Goal: Transaction & Acquisition: Purchase product/service

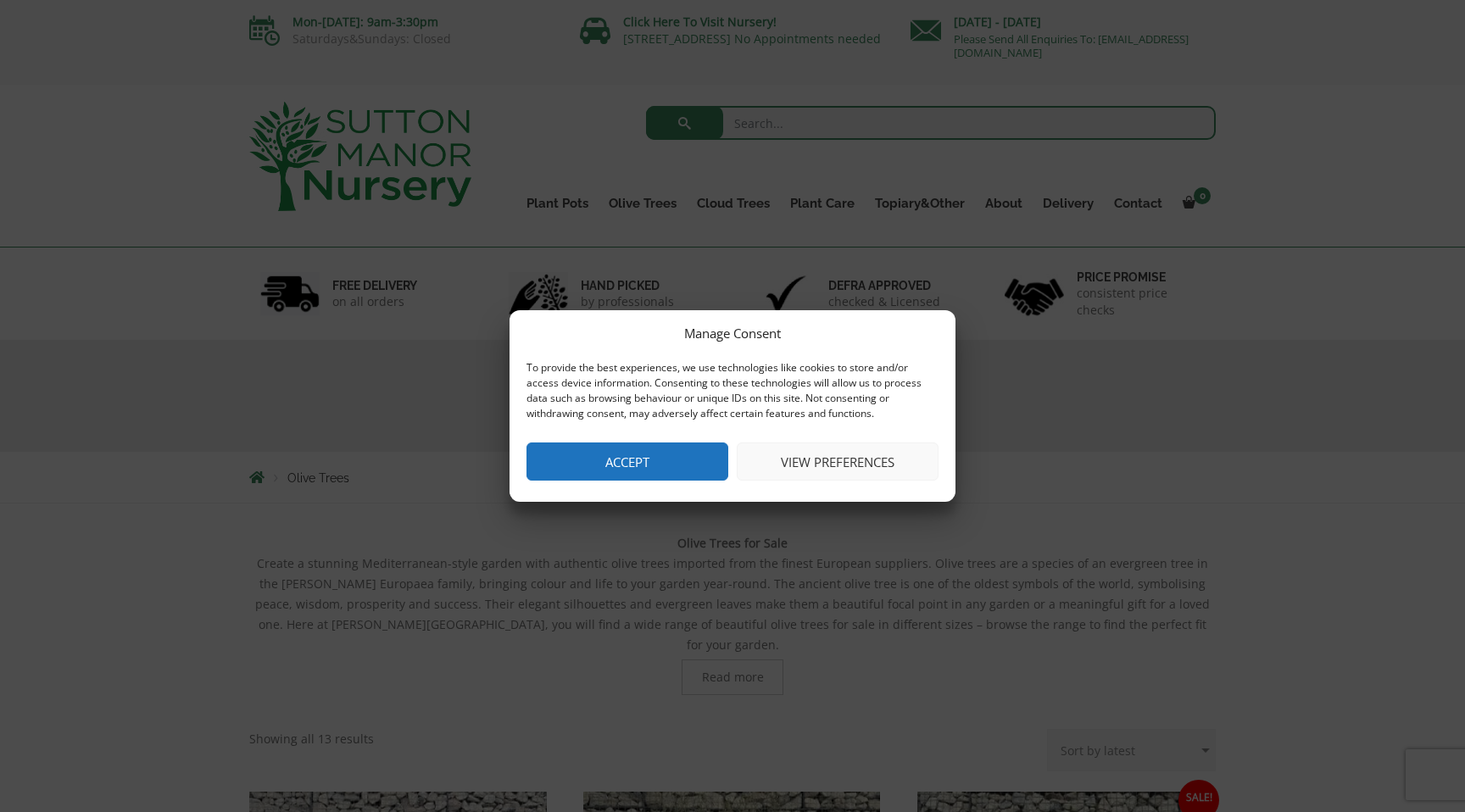
click at [680, 463] on button "Accept" at bounding box center [627, 462] width 202 height 39
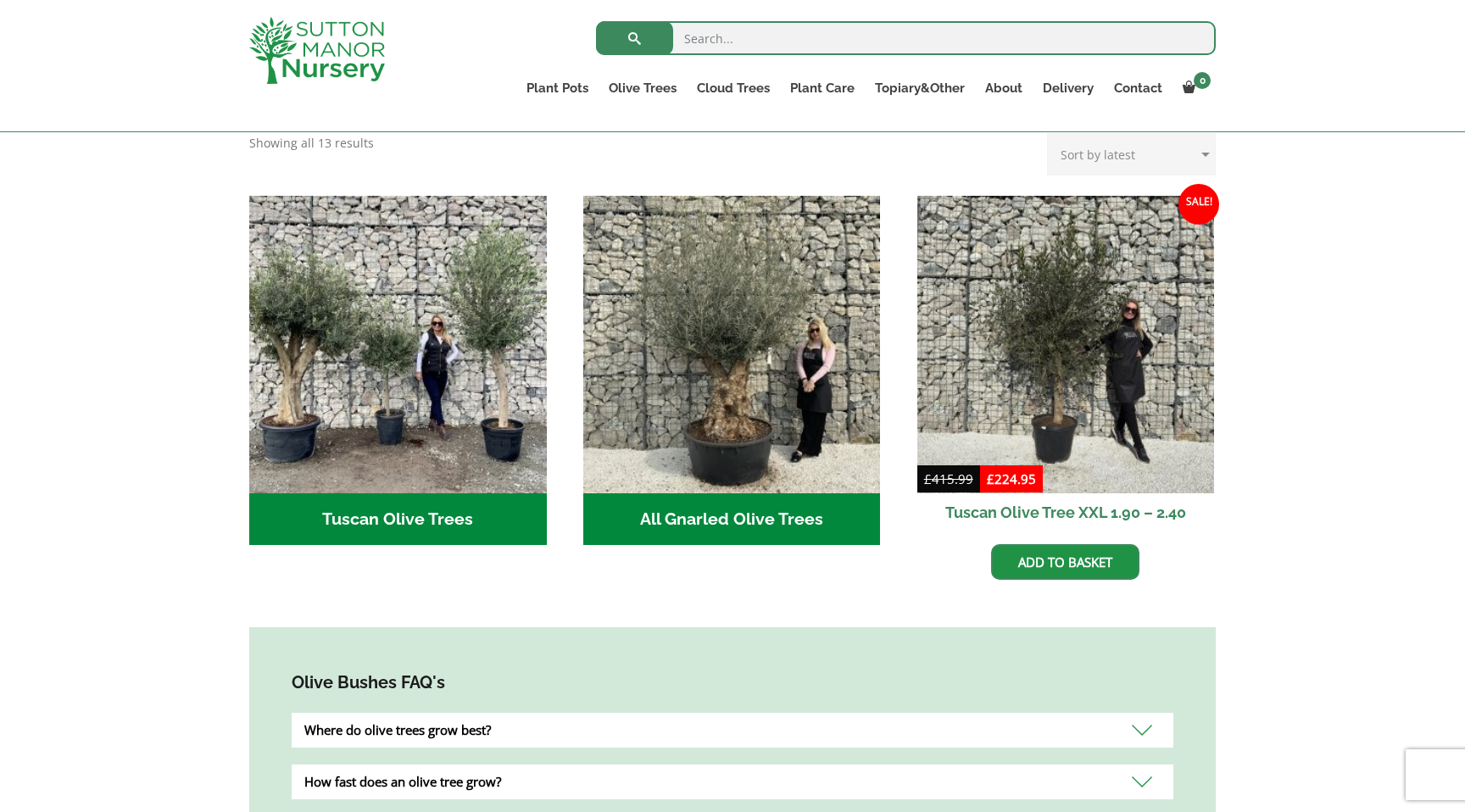
scroll to position [570, 0]
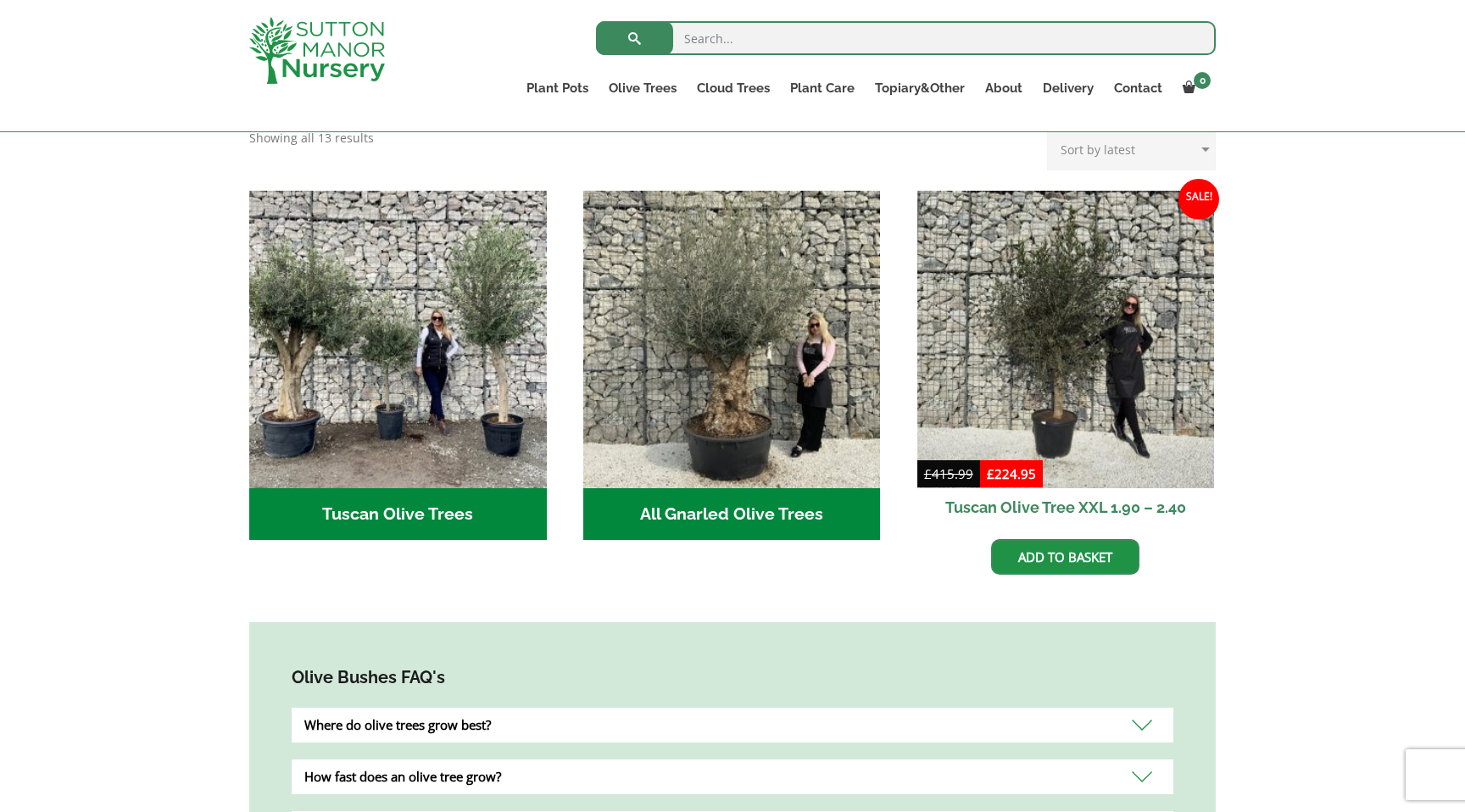
click at [759, 488] on h2 "All Gnarled Olive Trees (139)" at bounding box center [732, 514] width 298 height 53
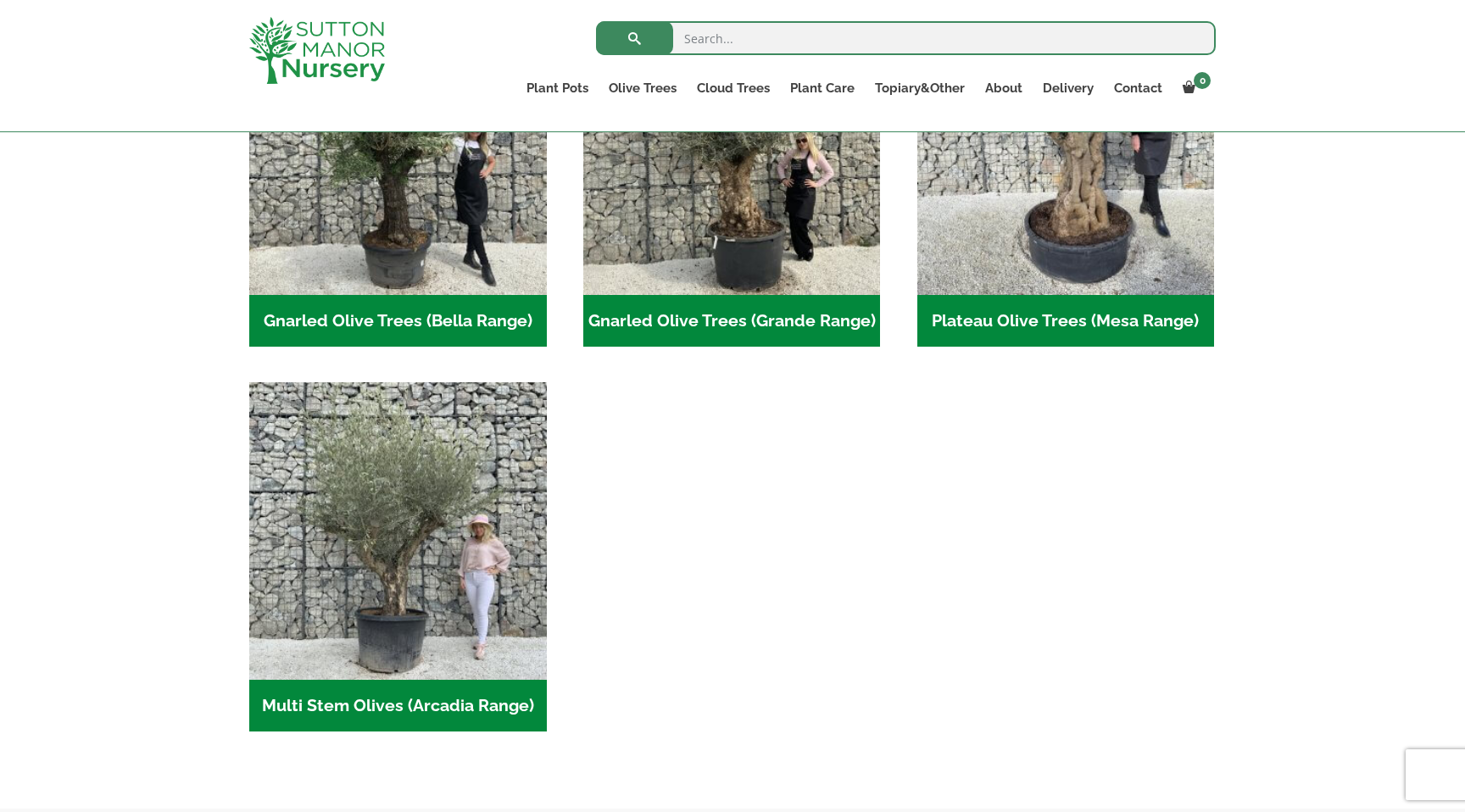
scroll to position [521, 0]
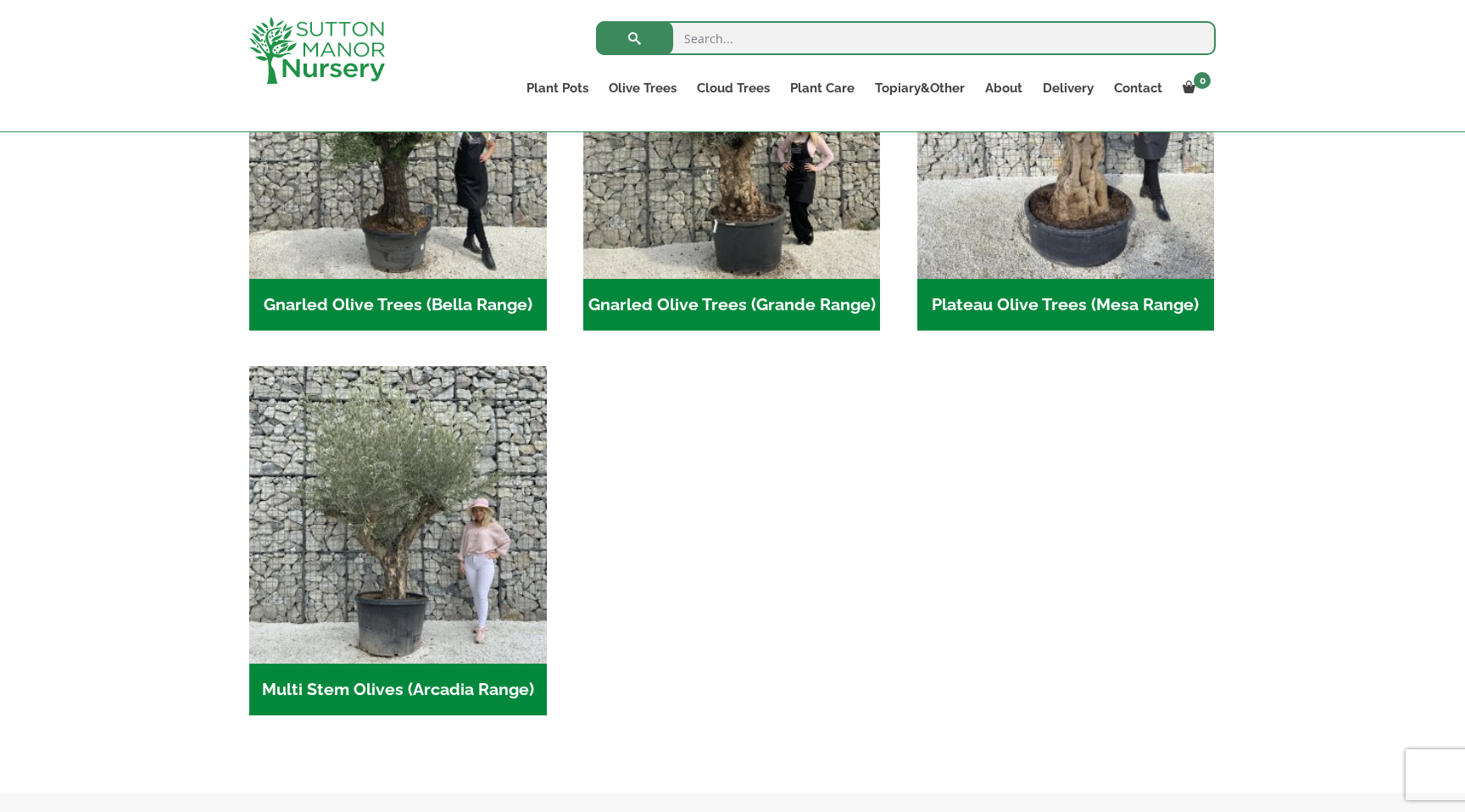
click at [761, 302] on h2 "Gnarled Olive Trees (Grande Range) (50)" at bounding box center [732, 305] width 298 height 53
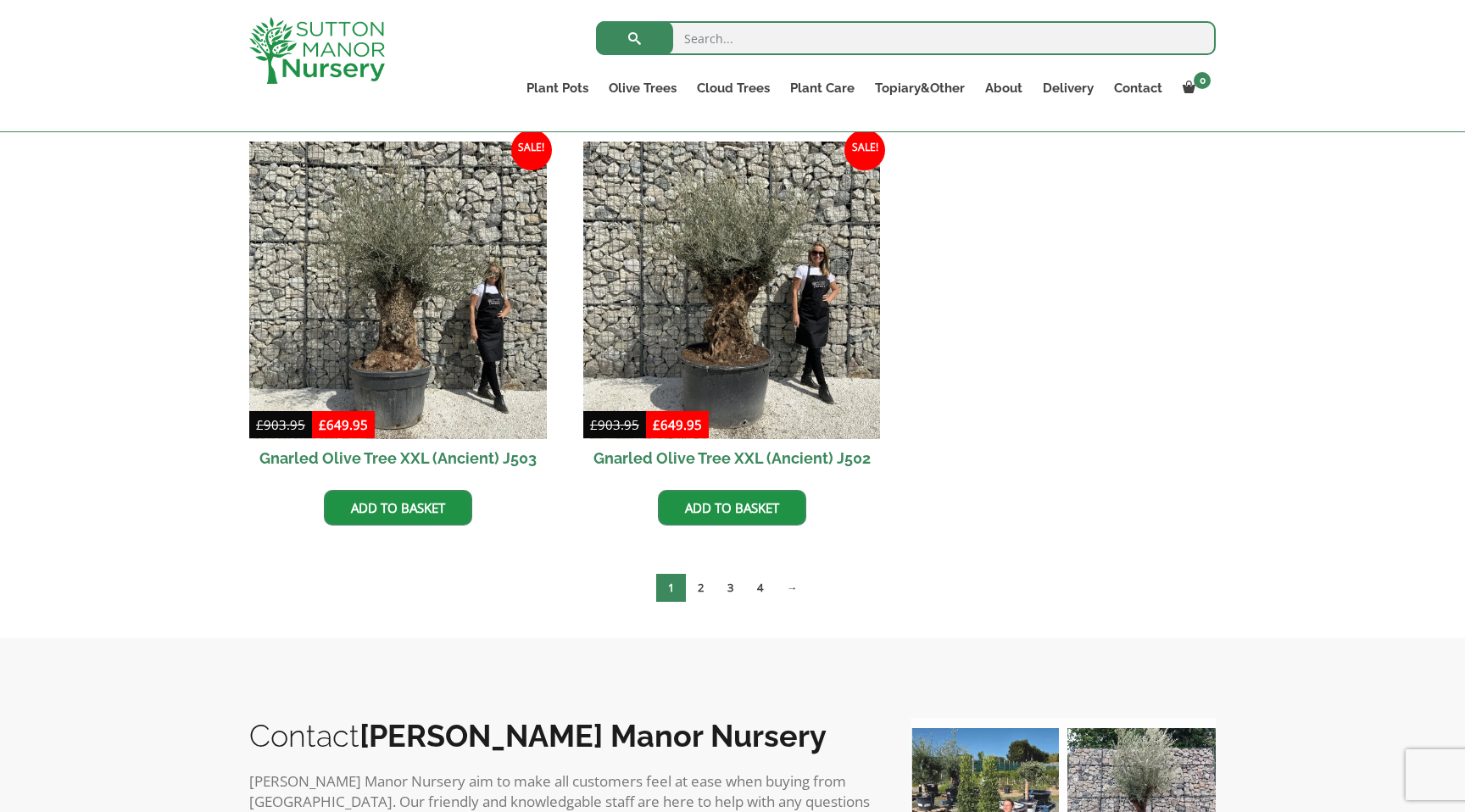
scroll to position [2521, 0]
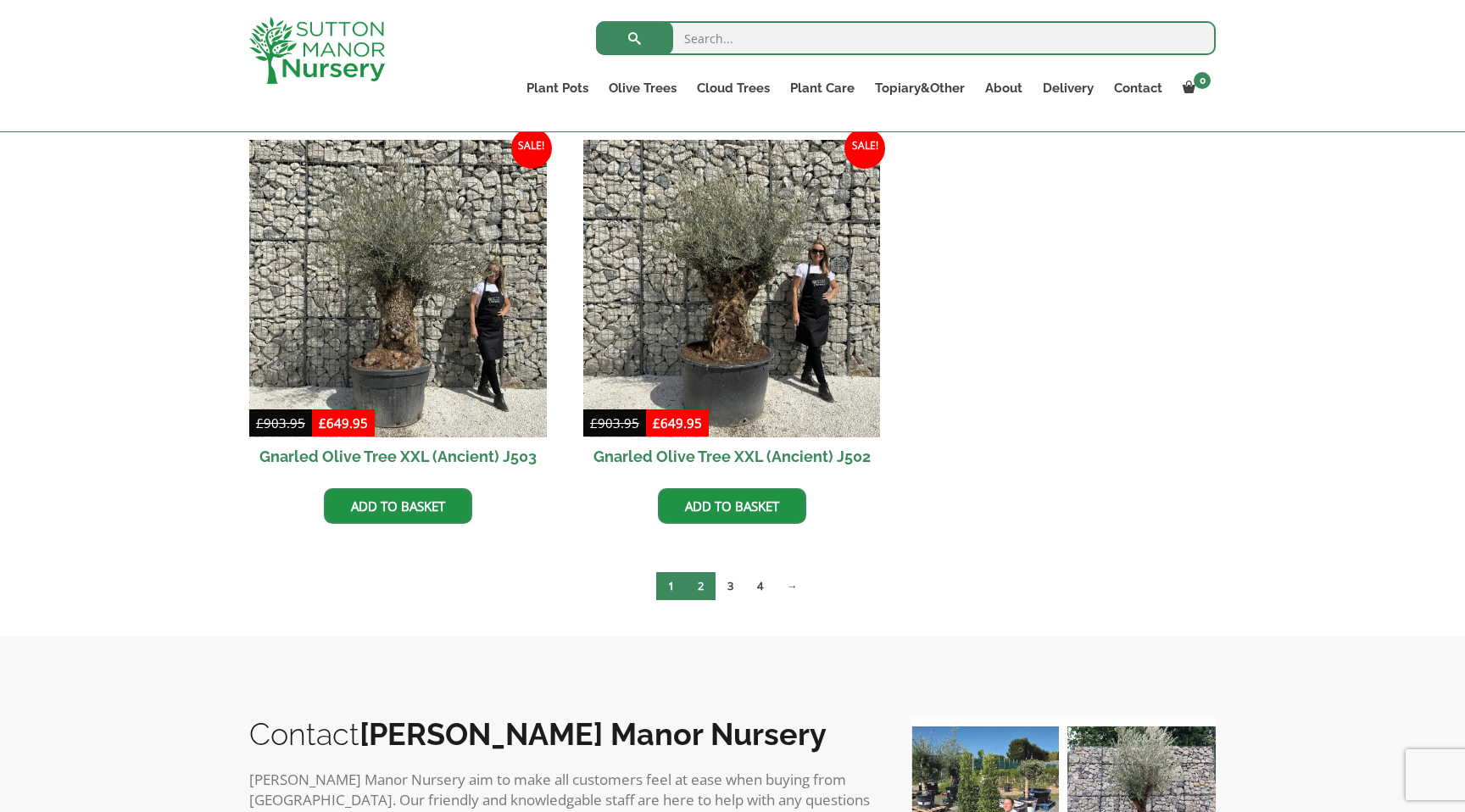
click at [700, 590] on link "2" at bounding box center [701, 586] width 30 height 28
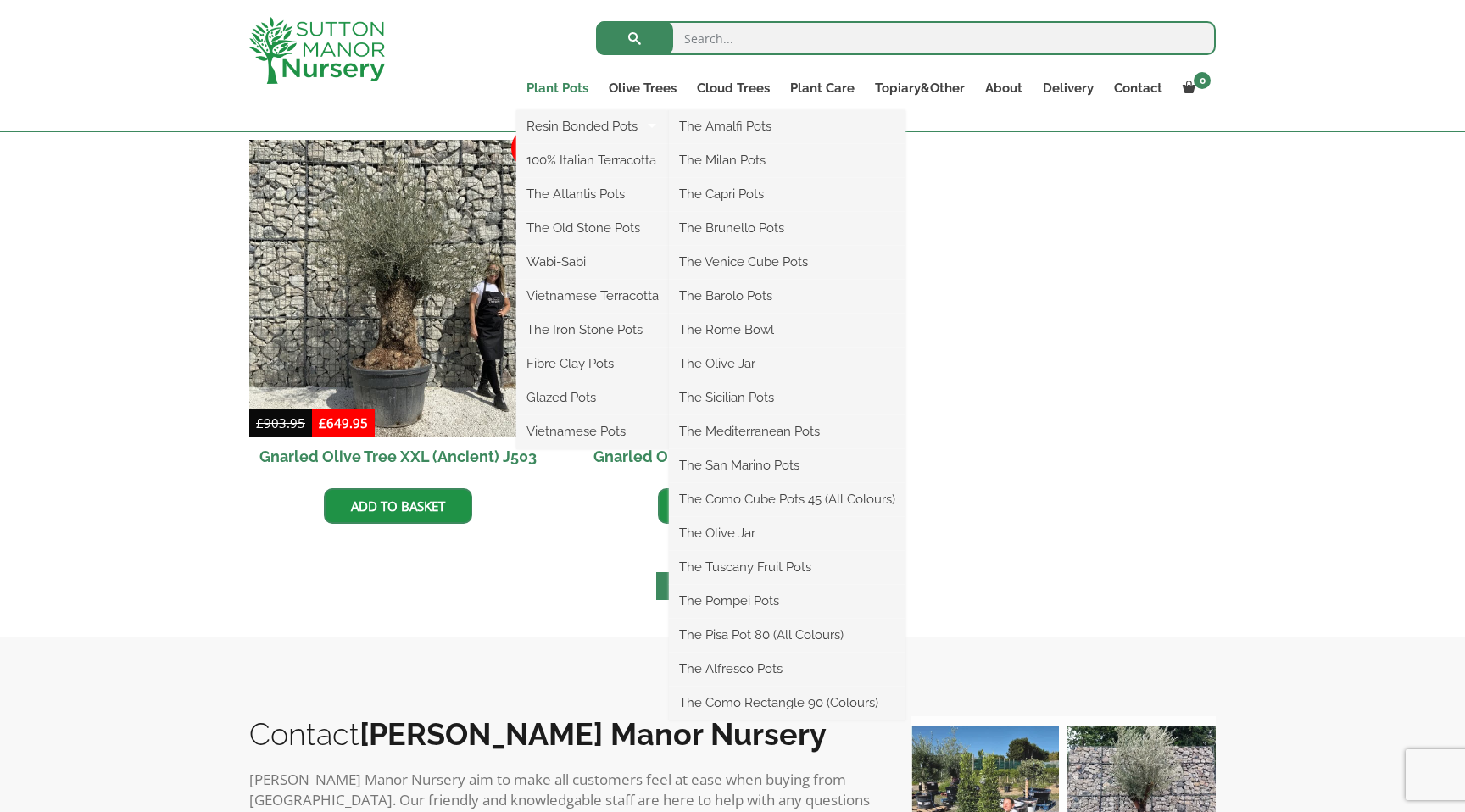
click at [563, 92] on link "Plant Pots" at bounding box center [557, 88] width 82 height 24
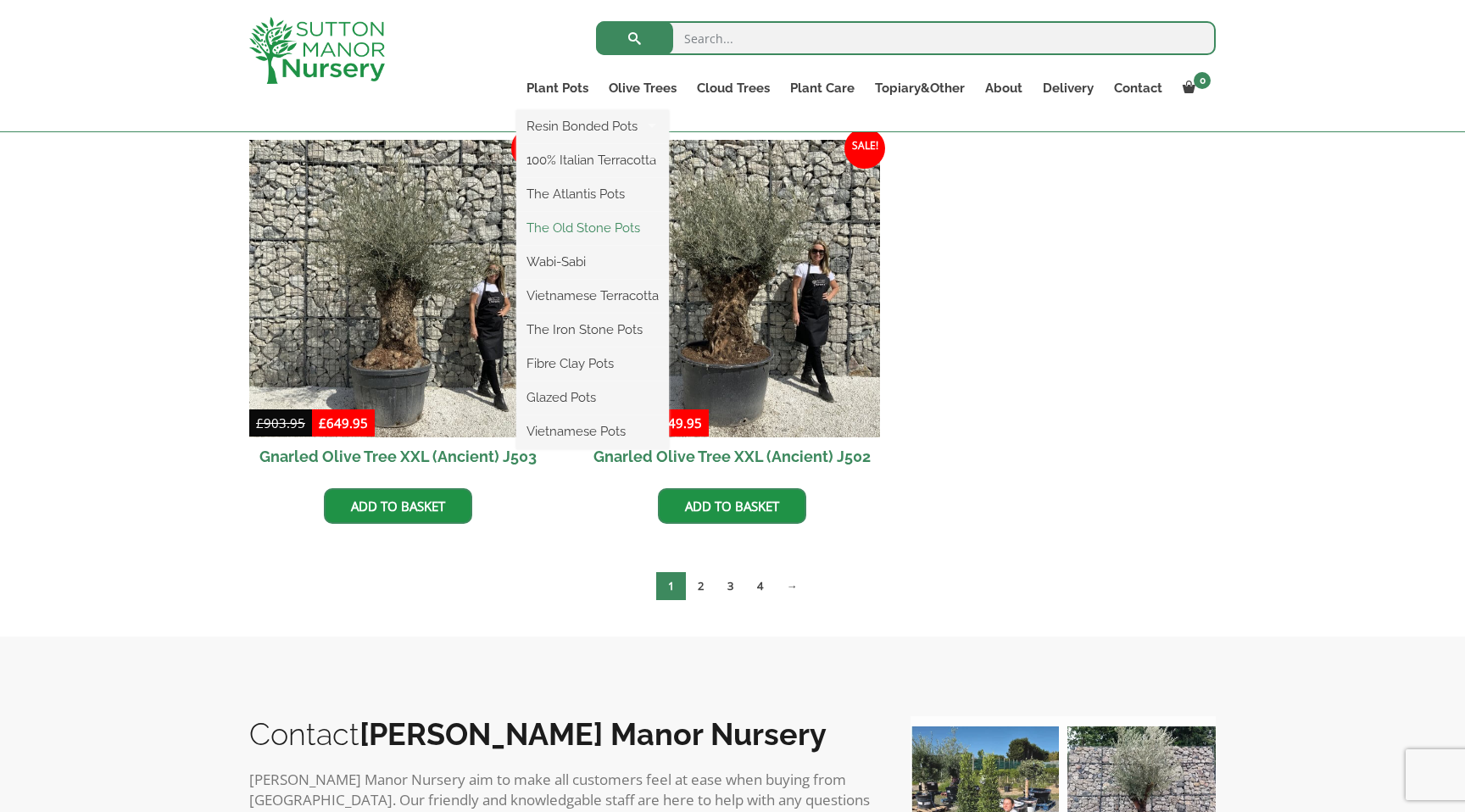
click at [570, 230] on link "The Old Stone Pots" at bounding box center [592, 228] width 152 height 25
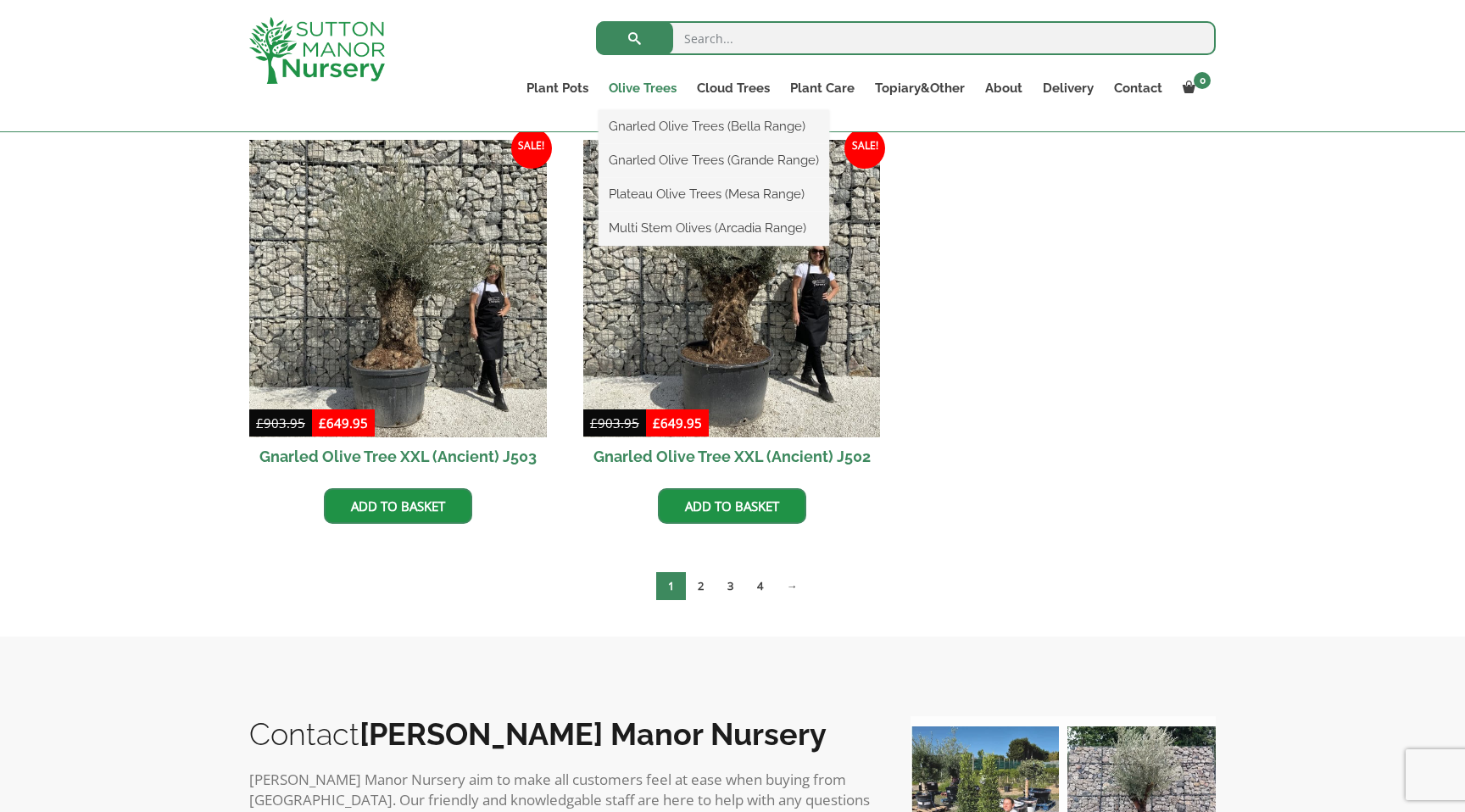
click at [647, 91] on link "Olive Trees" at bounding box center [642, 88] width 88 height 24
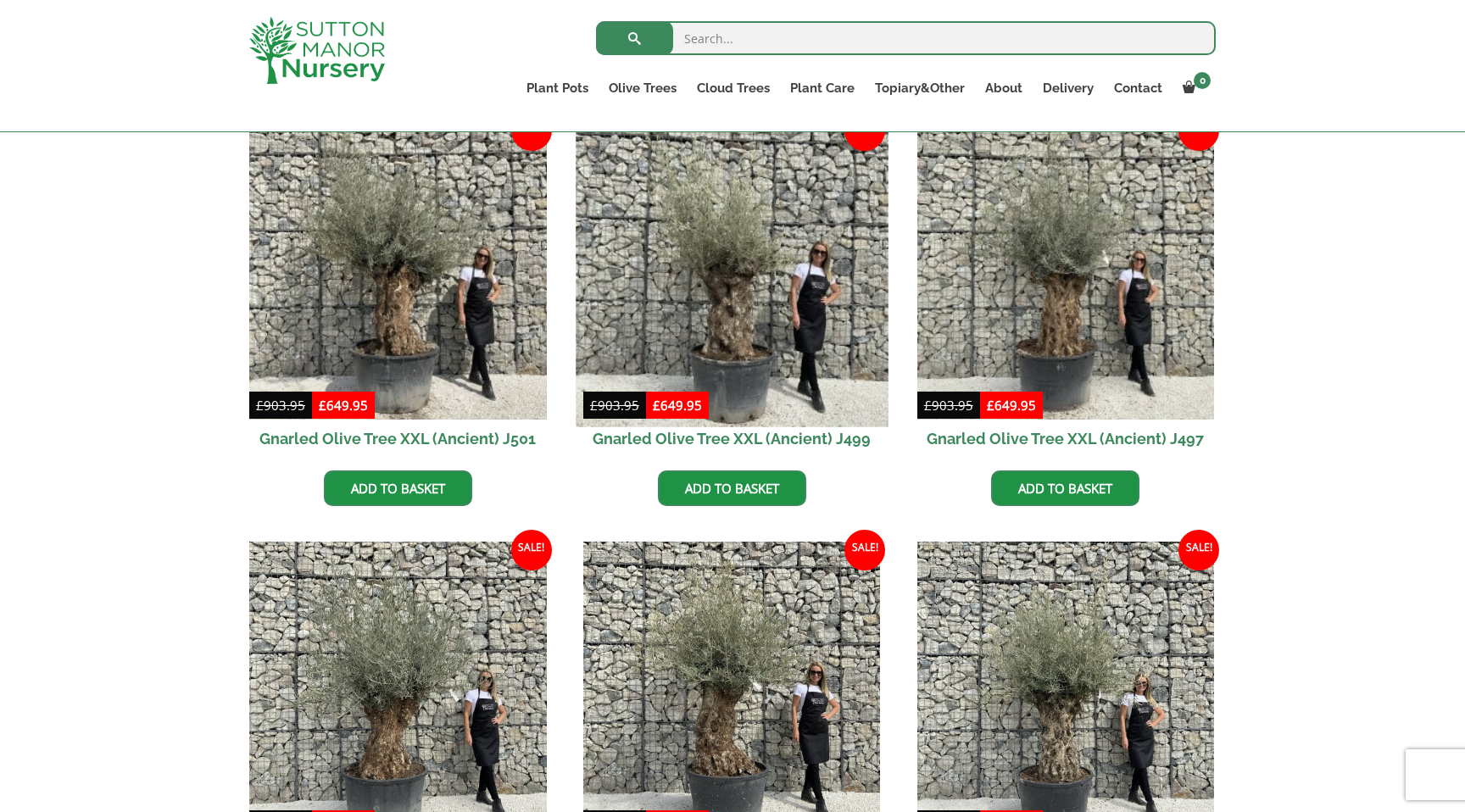
scroll to position [456, 0]
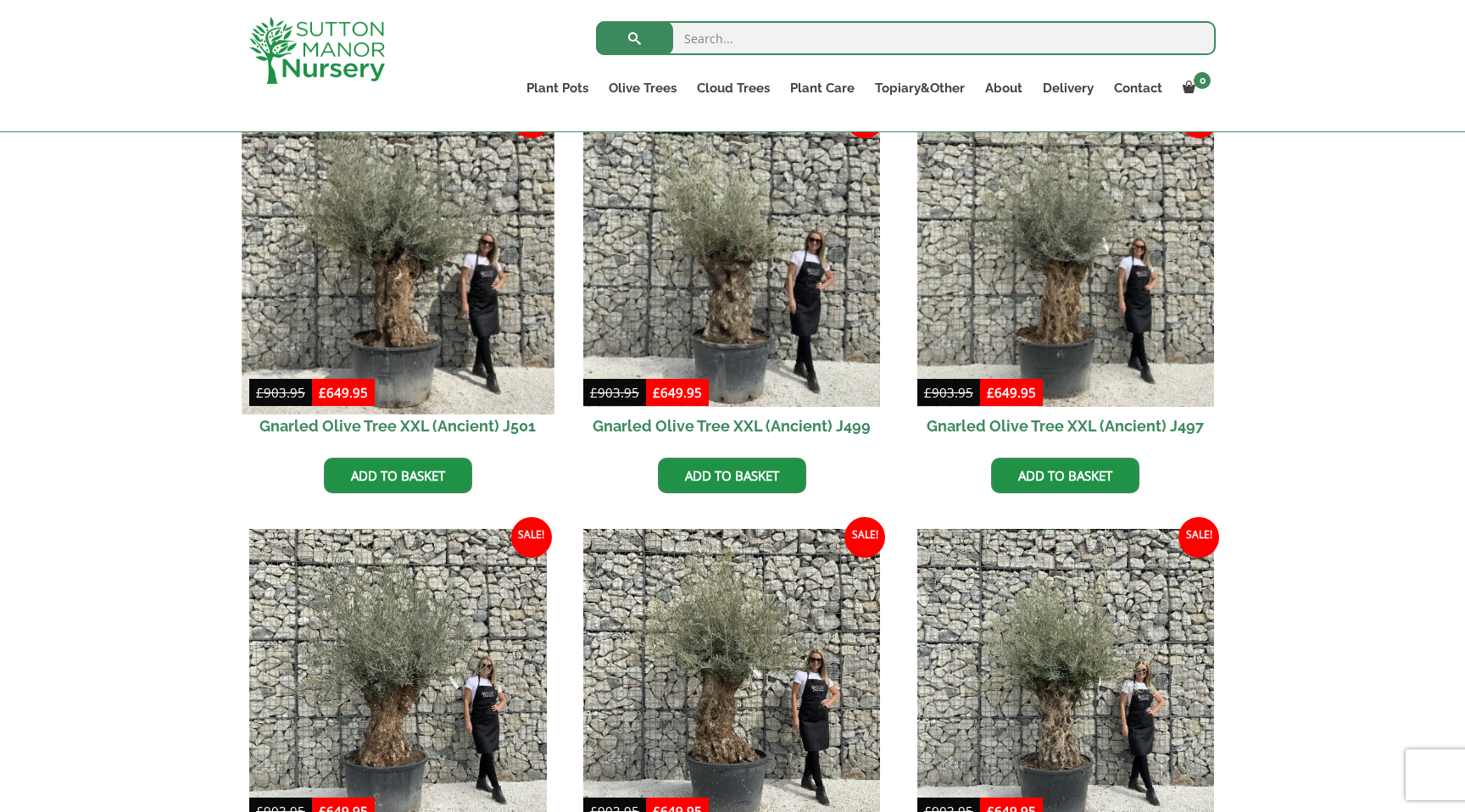
click at [475, 319] on img at bounding box center [398, 258] width 312 height 312
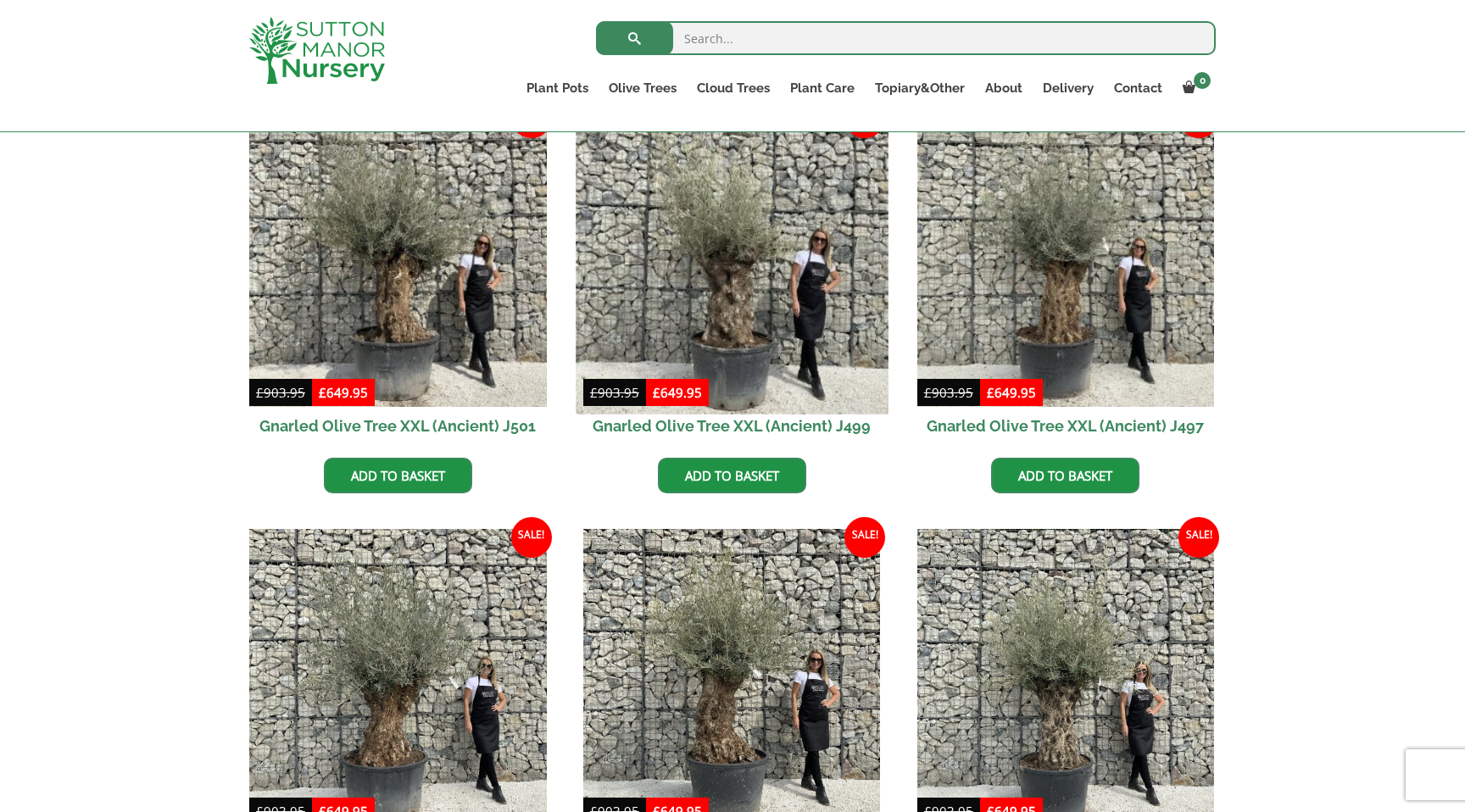
click at [756, 307] on img at bounding box center [732, 258] width 312 height 312
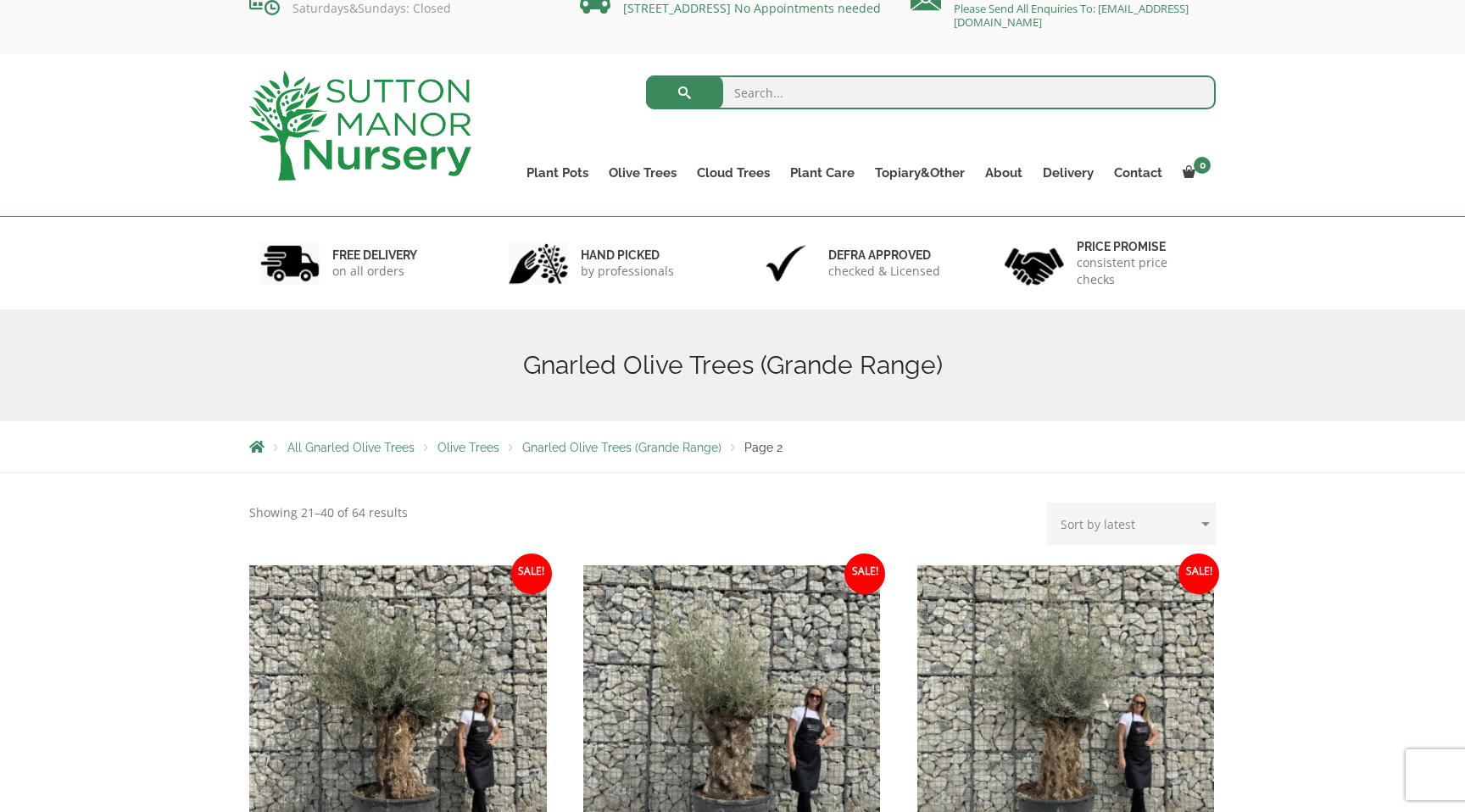
scroll to position [0, 0]
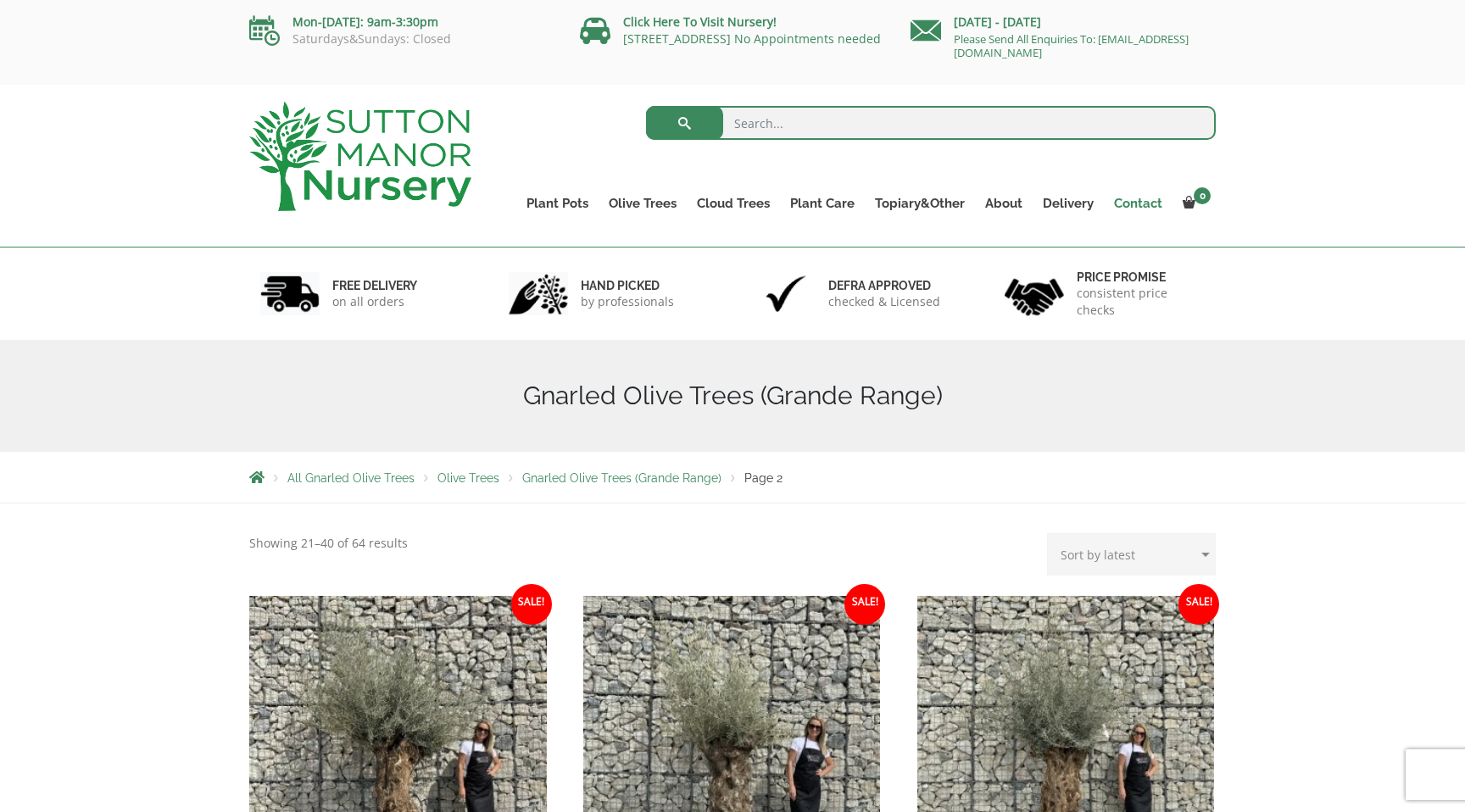
click at [1128, 206] on link "Contact" at bounding box center [1138, 203] width 68 height 24
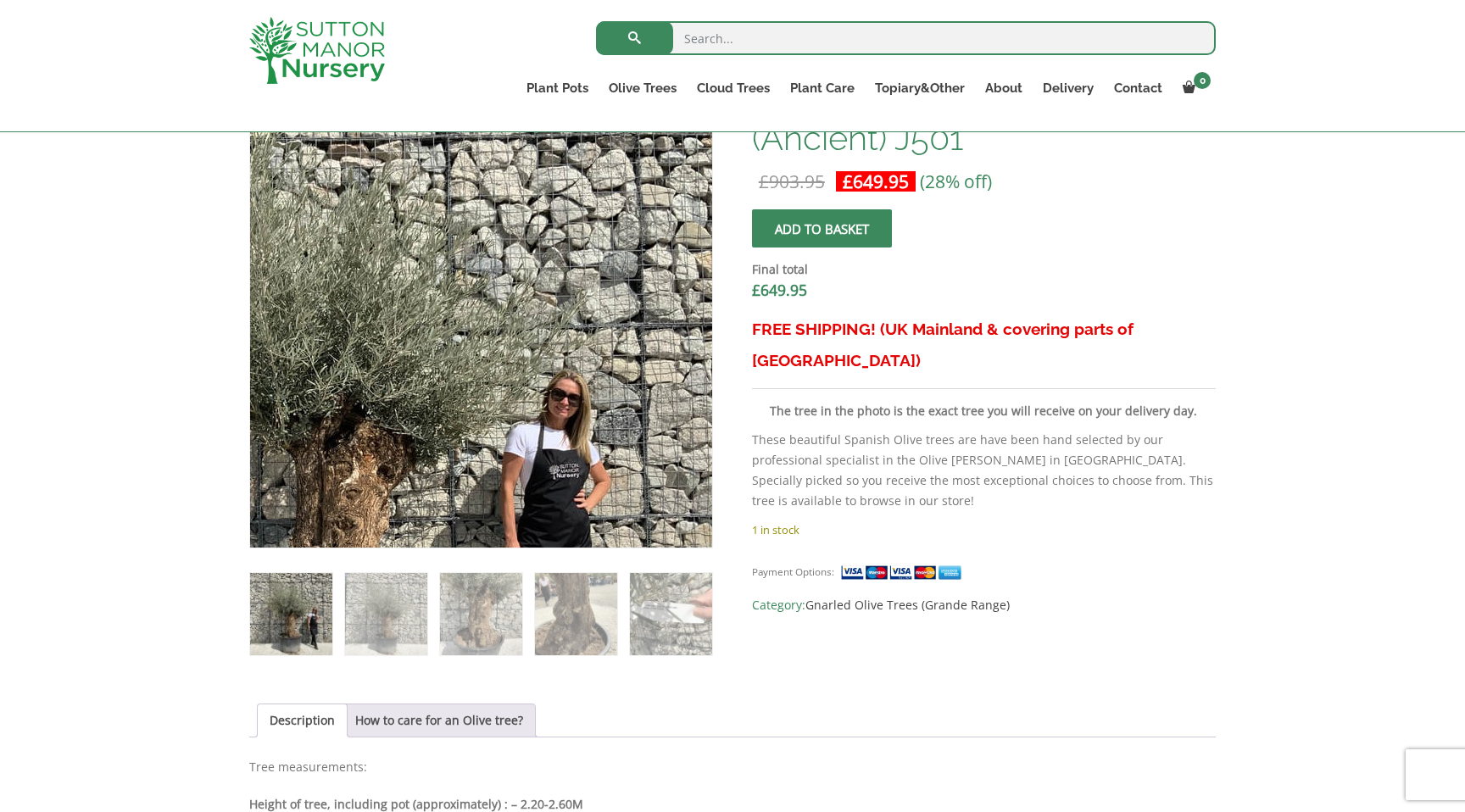
scroll to position [580, 0]
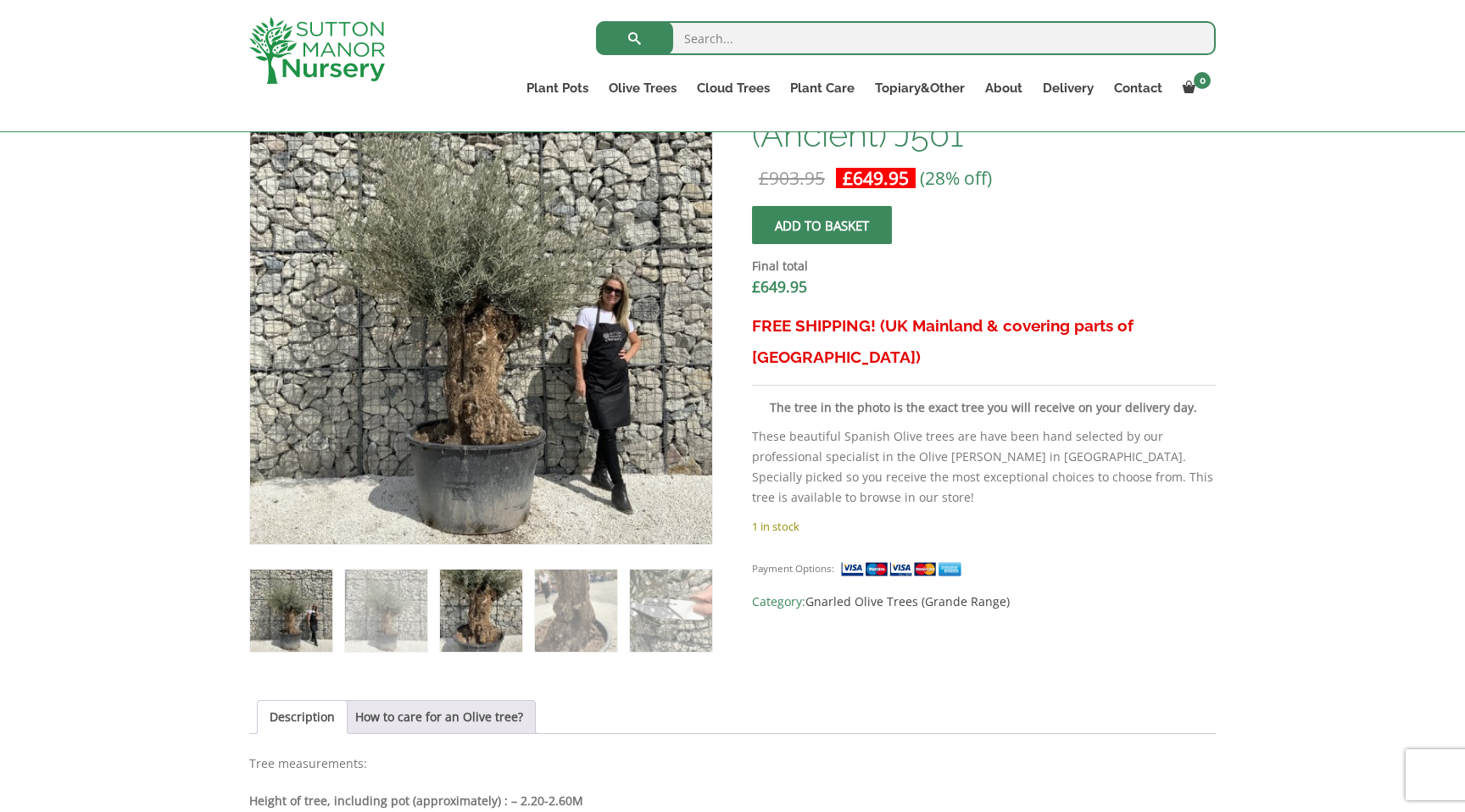
click at [456, 602] on img at bounding box center [481, 611] width 82 height 82
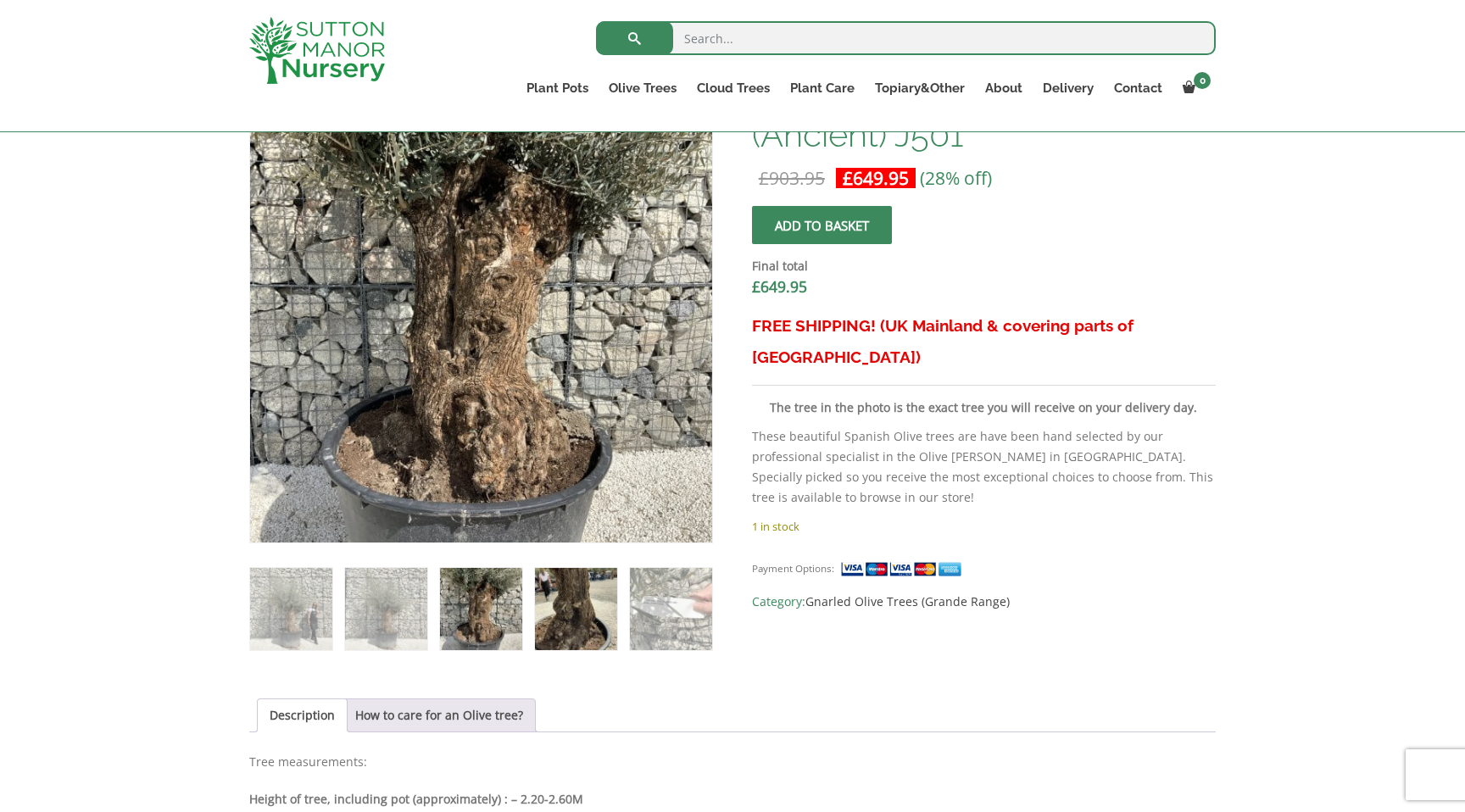
click at [565, 611] on img at bounding box center [577, 609] width 82 height 82
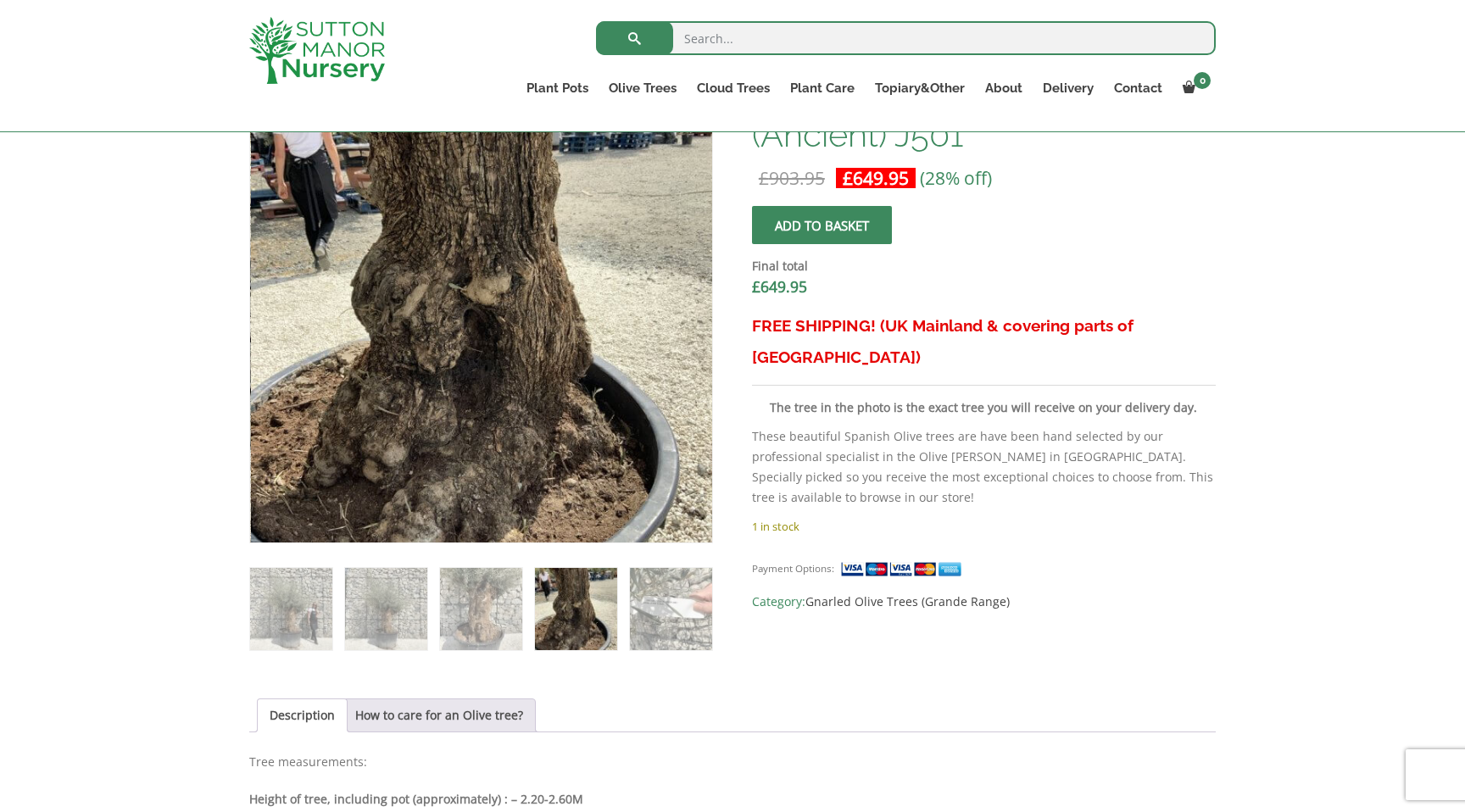
click at [584, 620] on img at bounding box center [577, 609] width 82 height 82
click at [670, 622] on img at bounding box center [671, 609] width 82 height 82
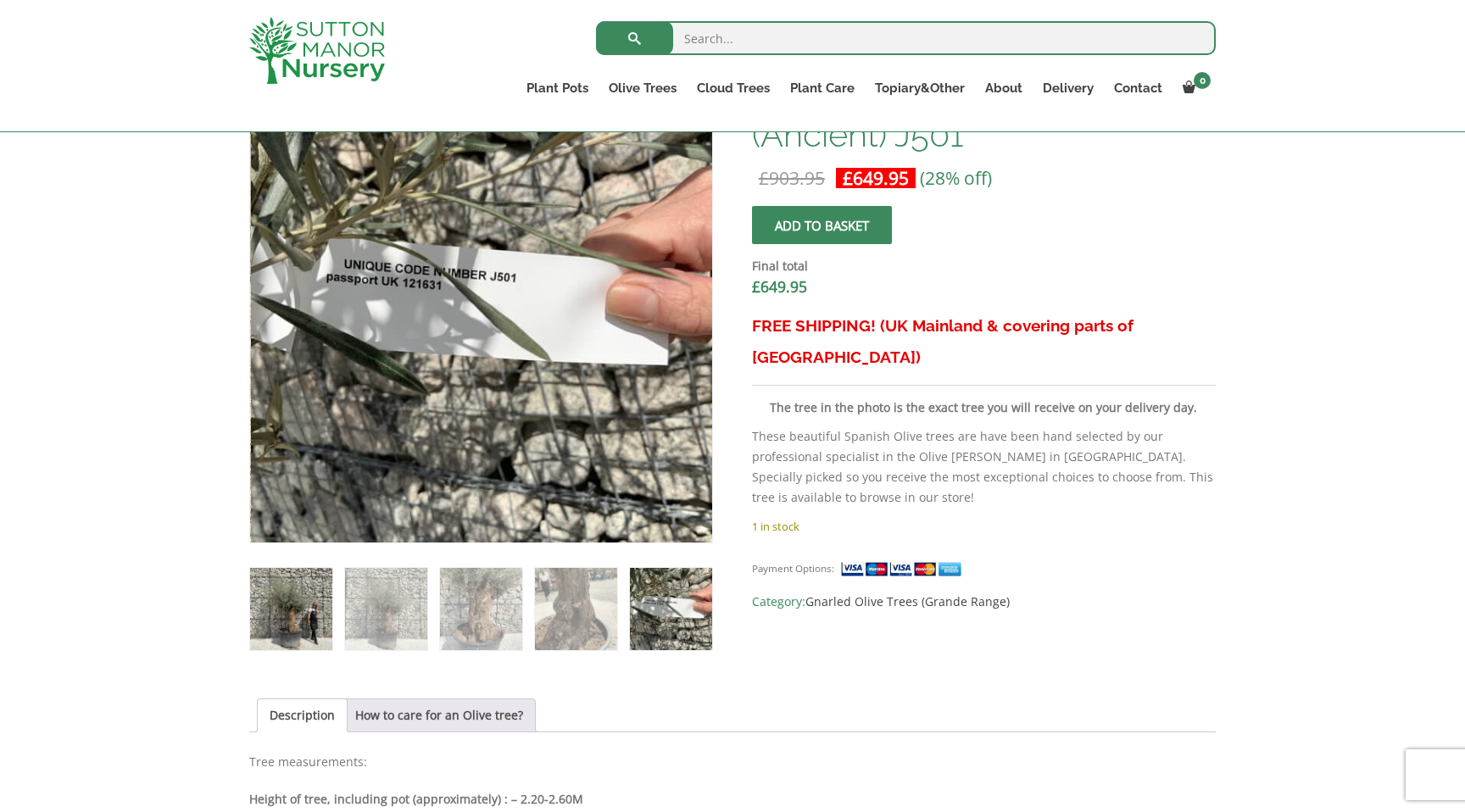
click at [301, 605] on img at bounding box center [291, 609] width 82 height 82
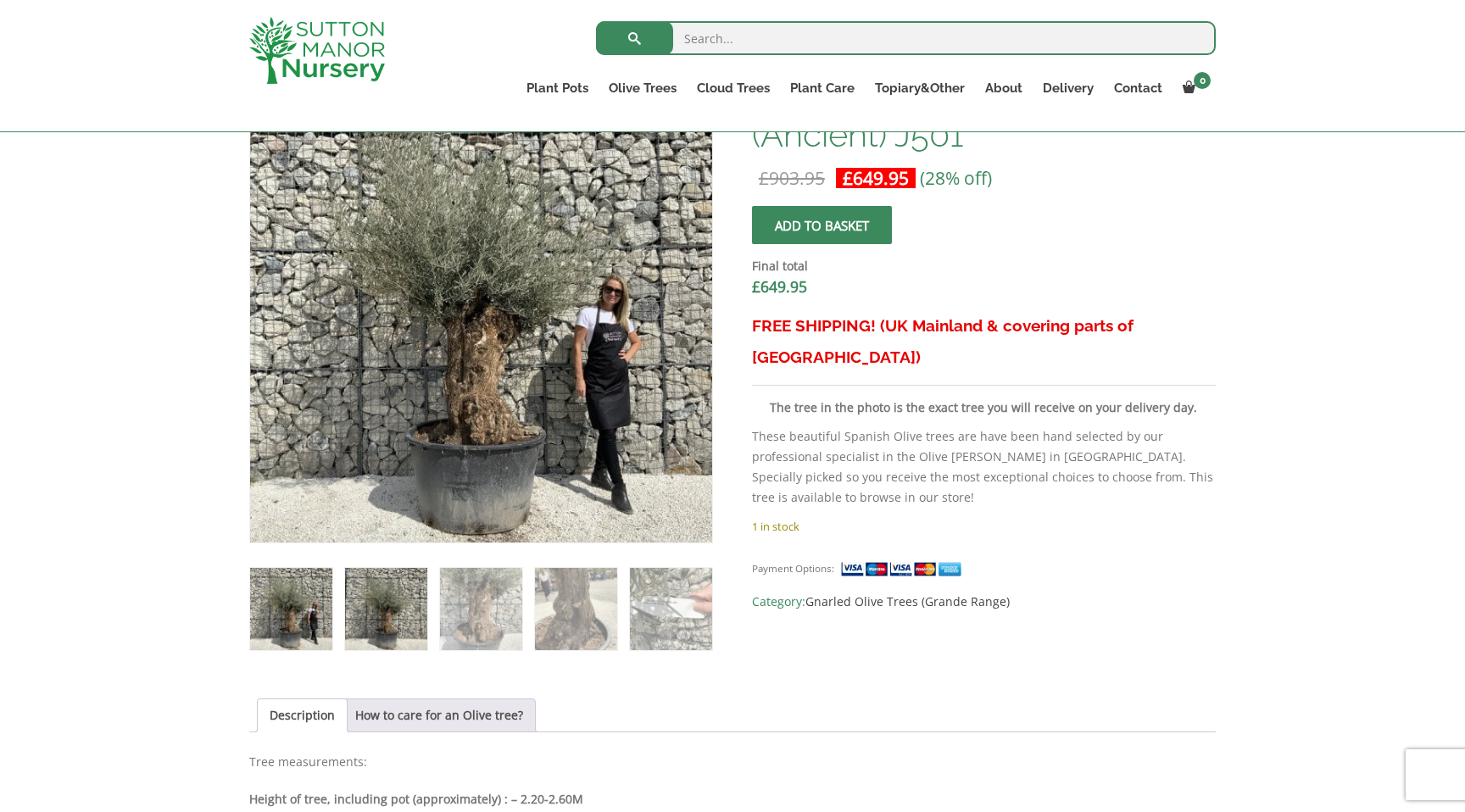
click at [364, 613] on img at bounding box center [386, 609] width 82 height 82
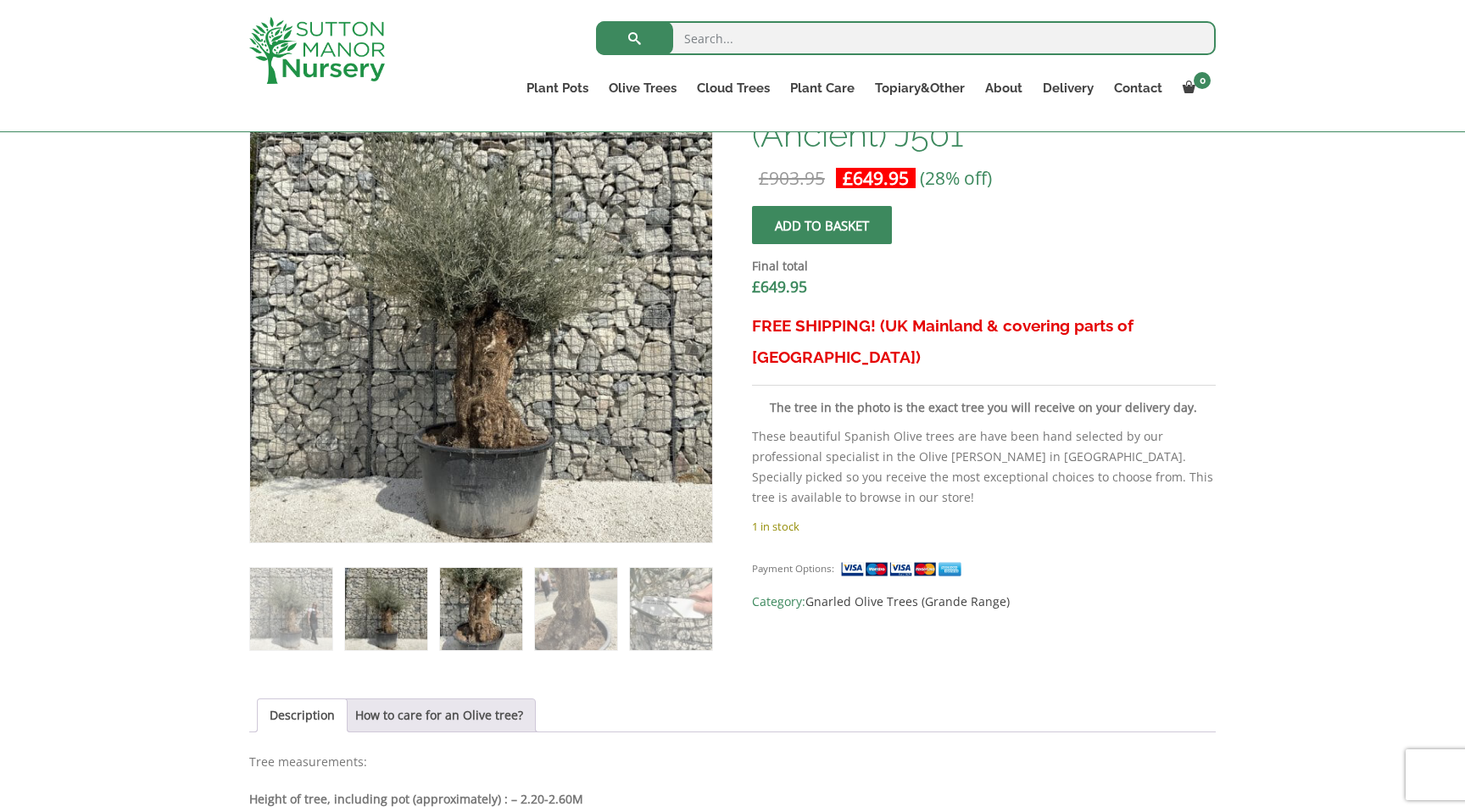
click at [484, 625] on img at bounding box center [481, 609] width 82 height 82
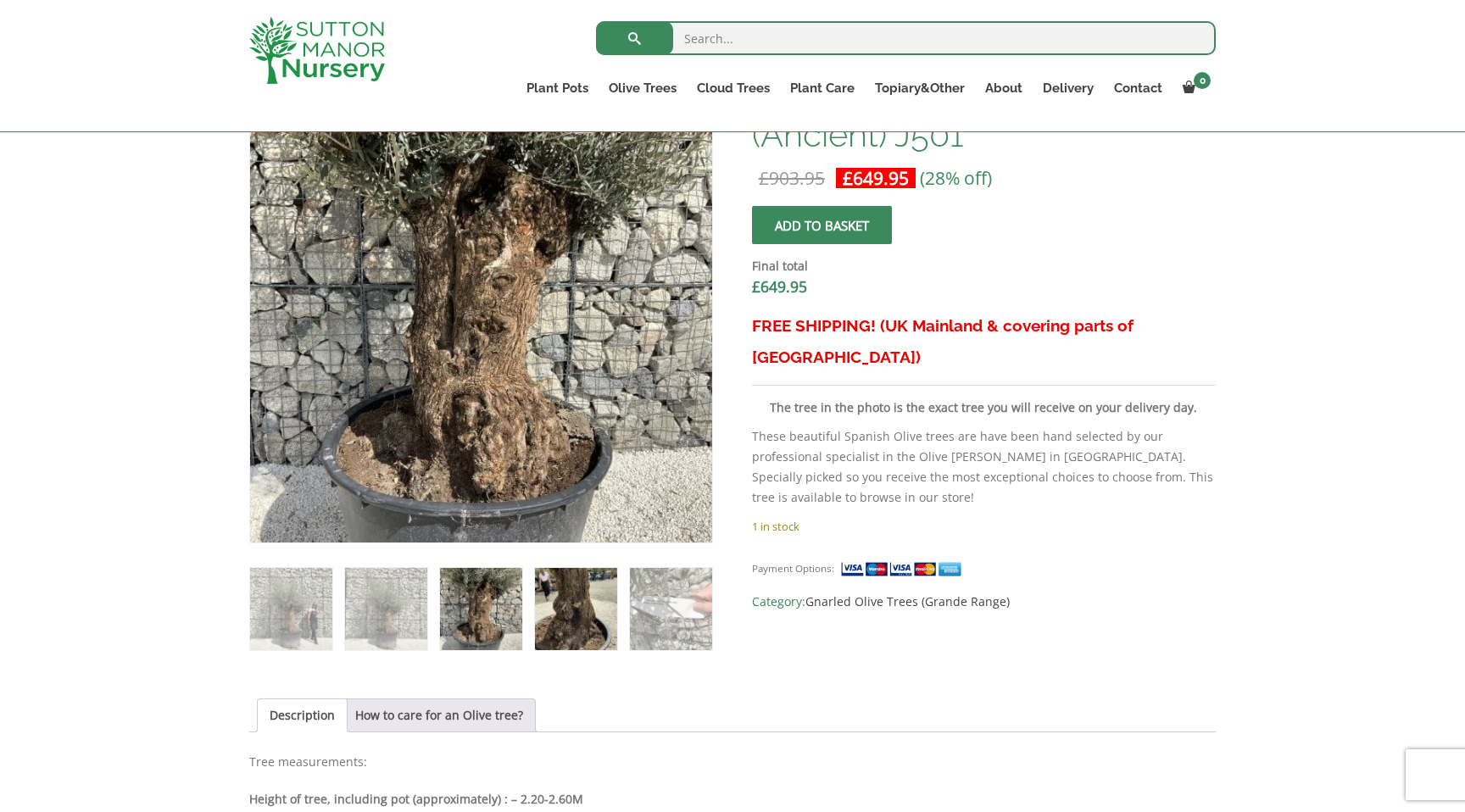
click at [556, 618] on img at bounding box center [577, 609] width 82 height 82
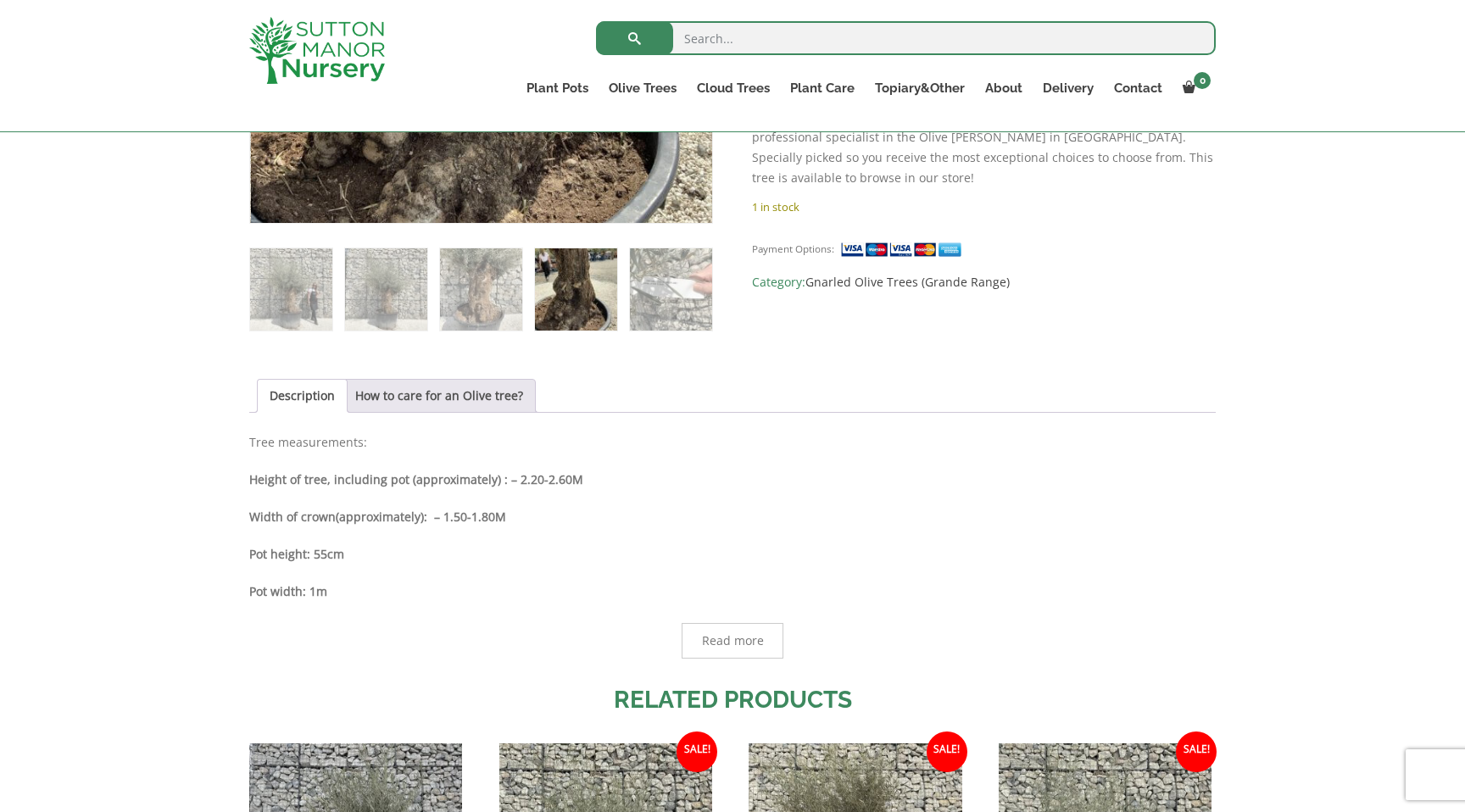
scroll to position [901, 0]
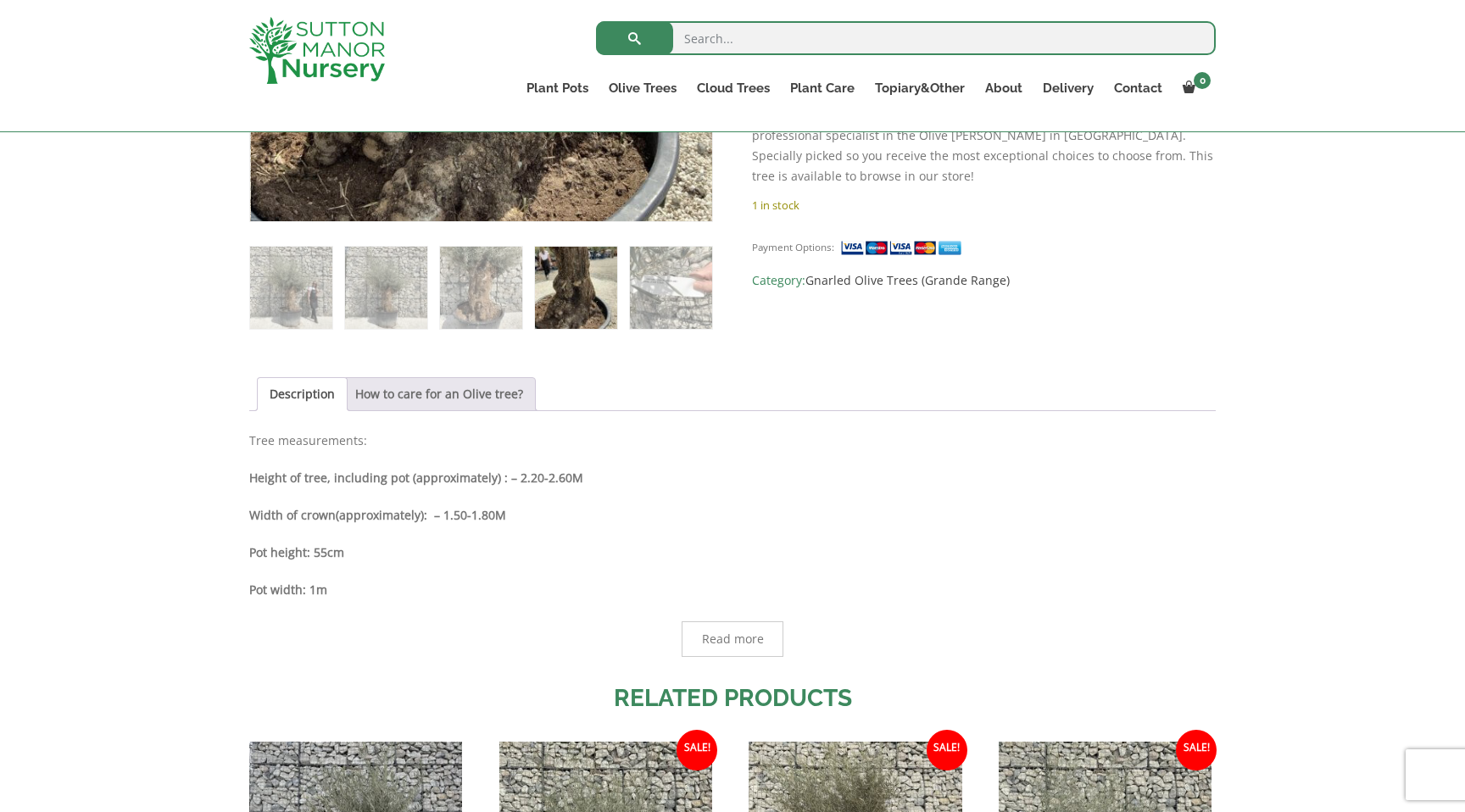
click at [470, 399] on link "How to care for an Olive tree?" at bounding box center [439, 394] width 168 height 32
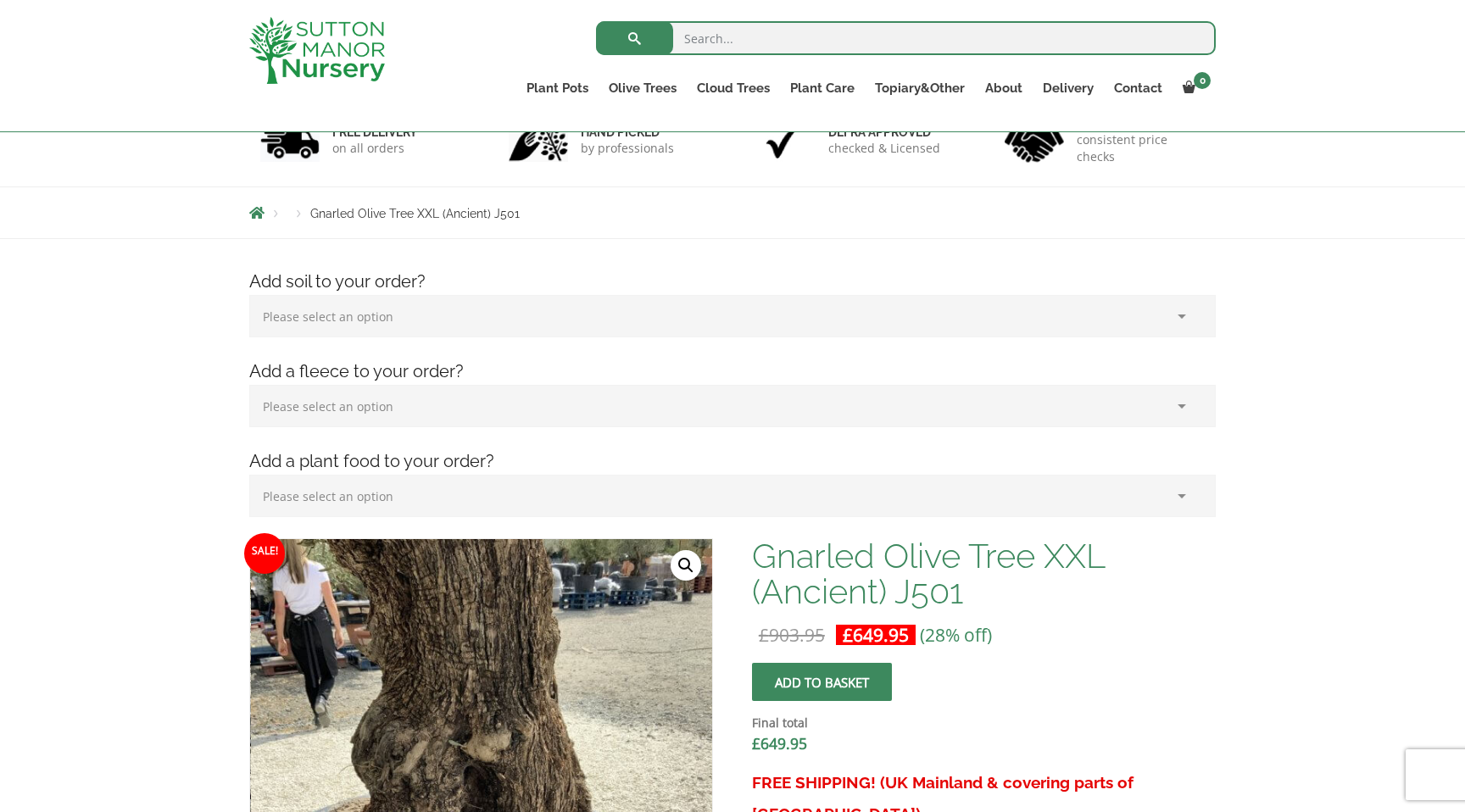
scroll to position [101, 0]
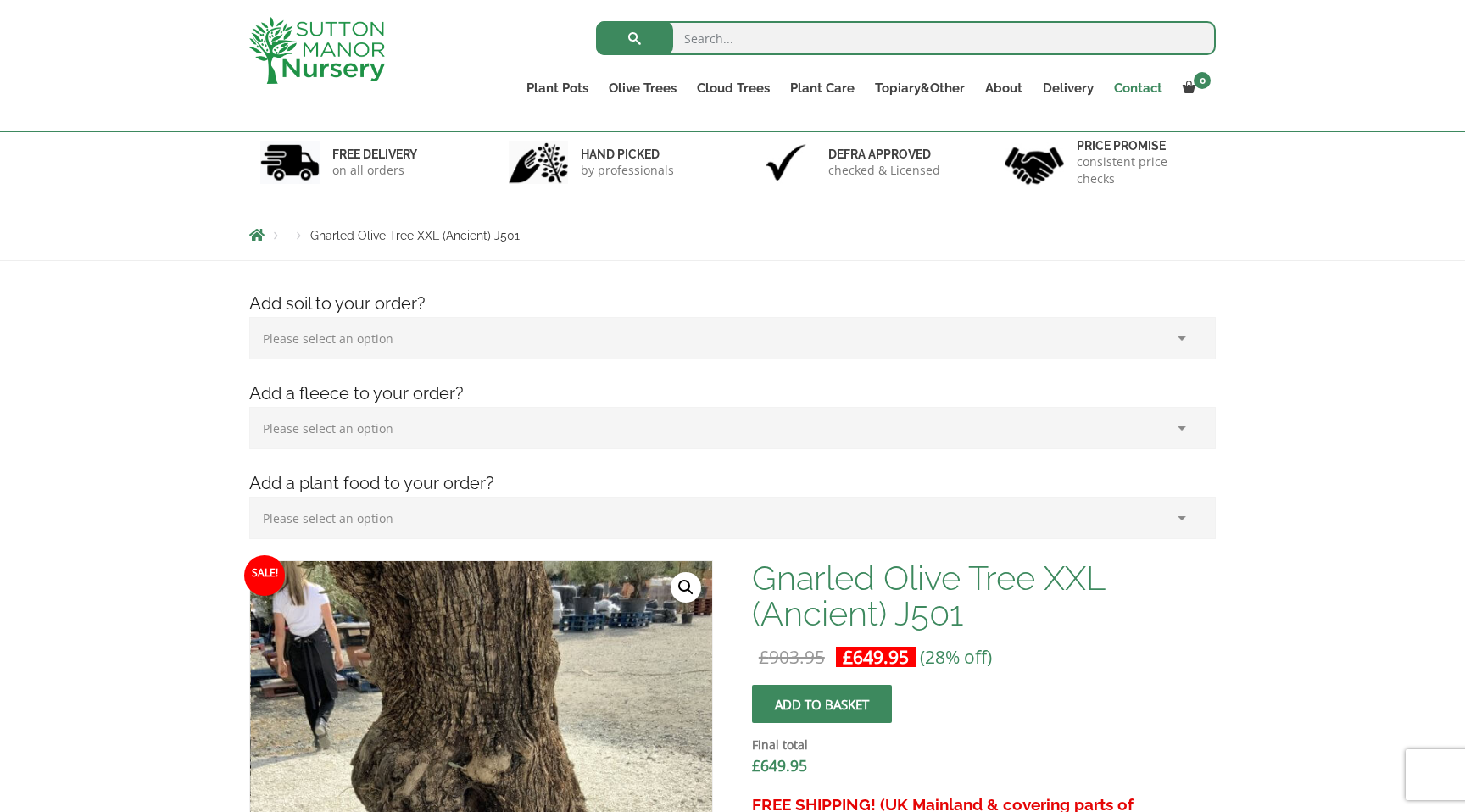
click at [1139, 88] on link "Contact" at bounding box center [1138, 88] width 68 height 24
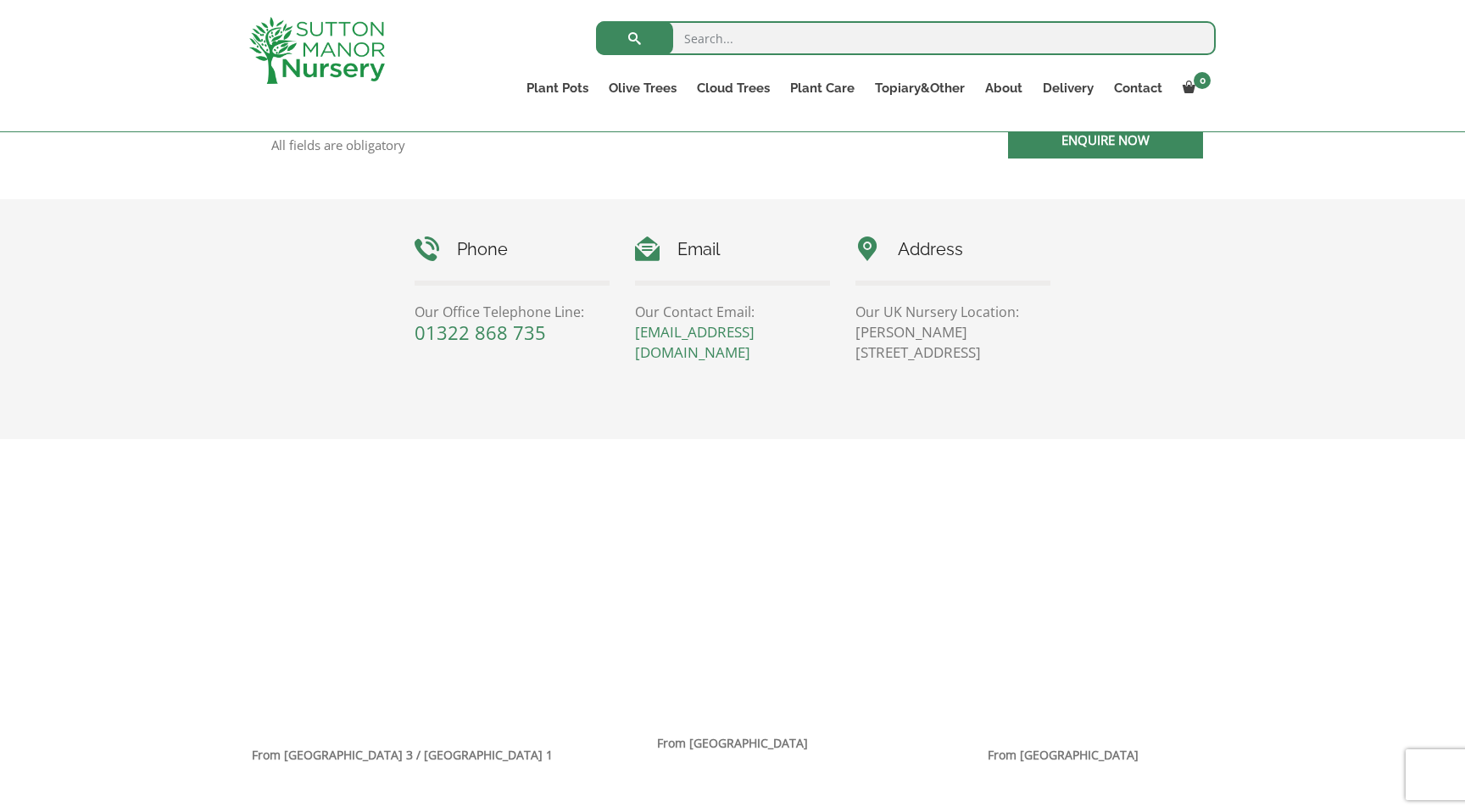
scroll to position [724, 0]
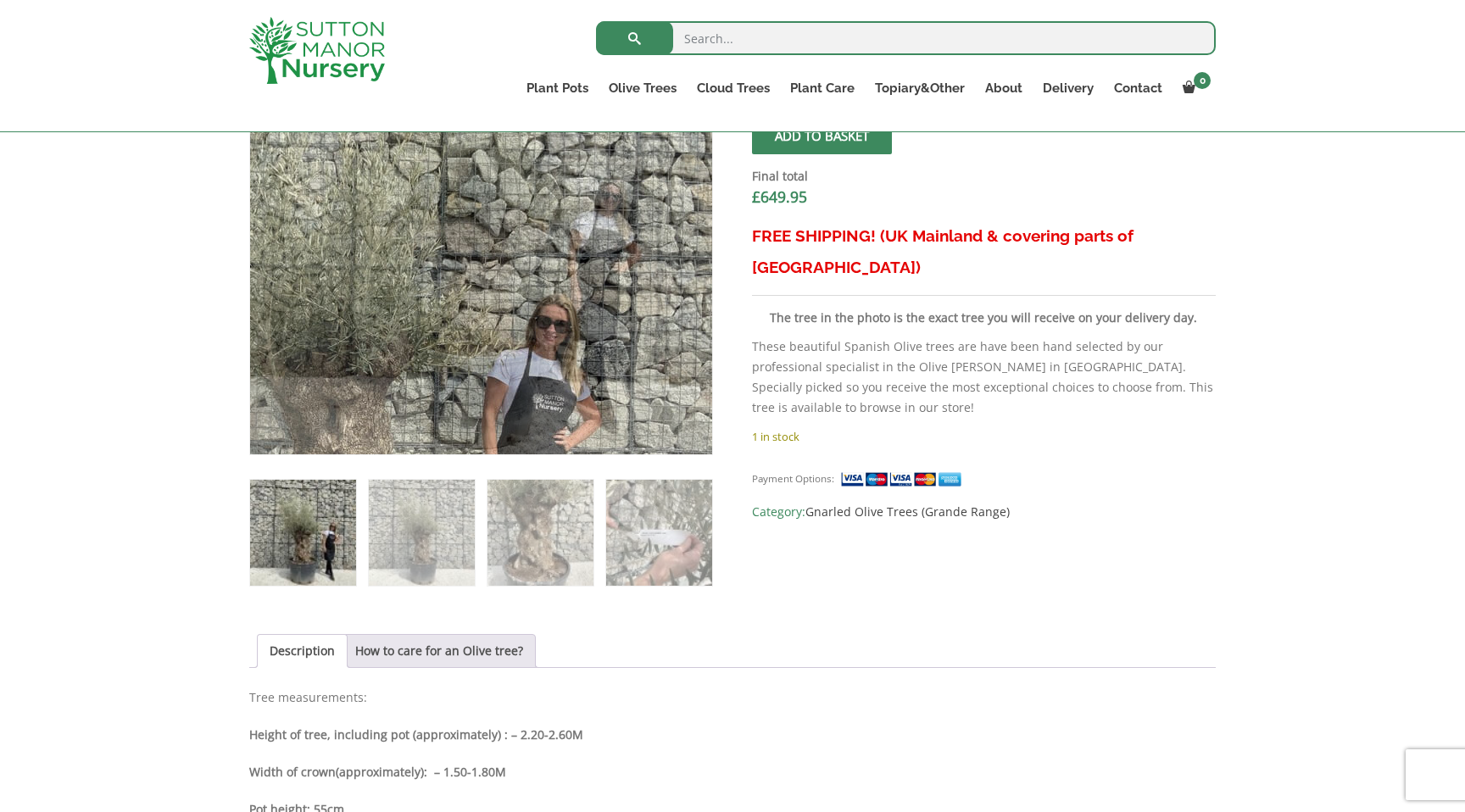
scroll to position [670, 0]
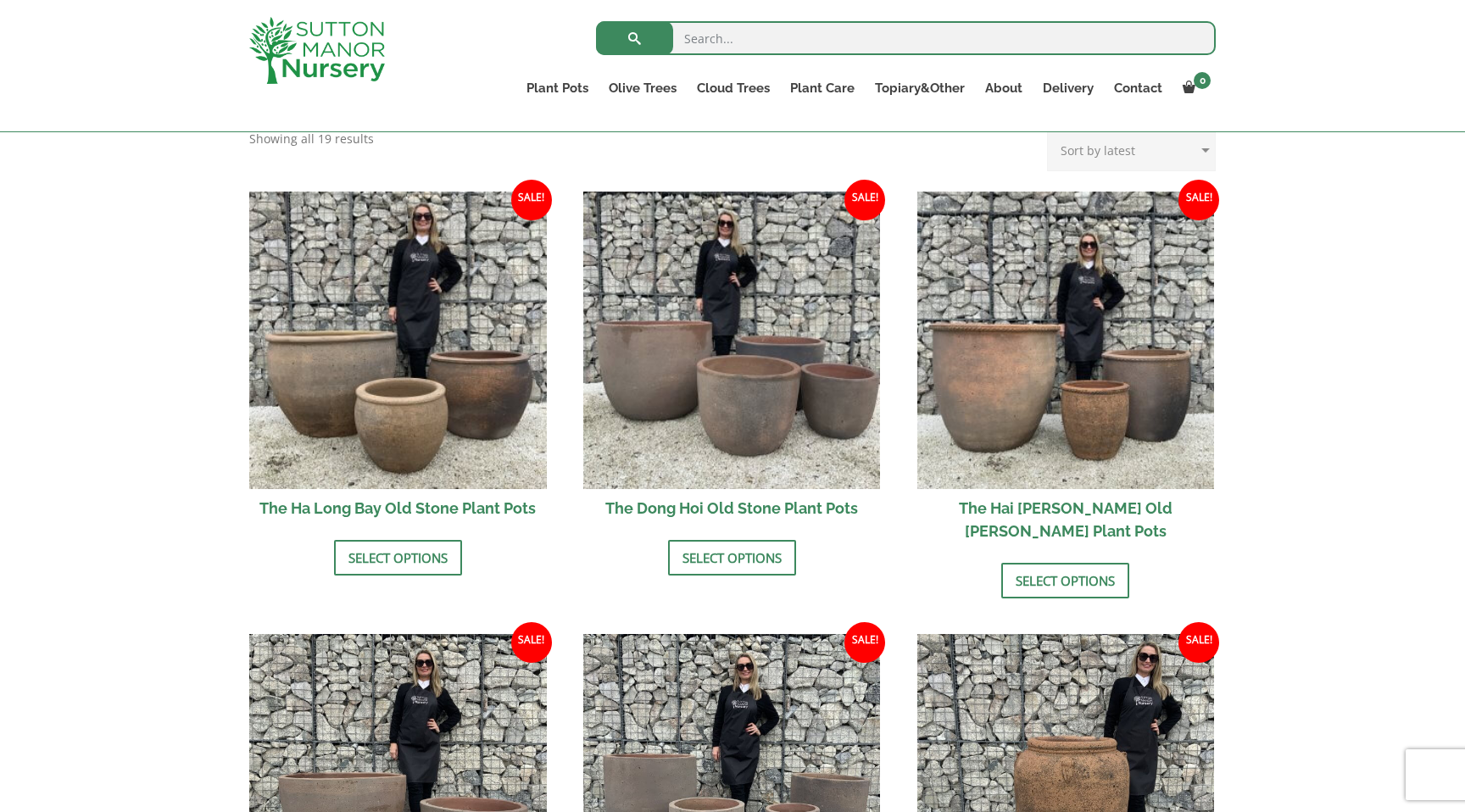
scroll to position [539, 0]
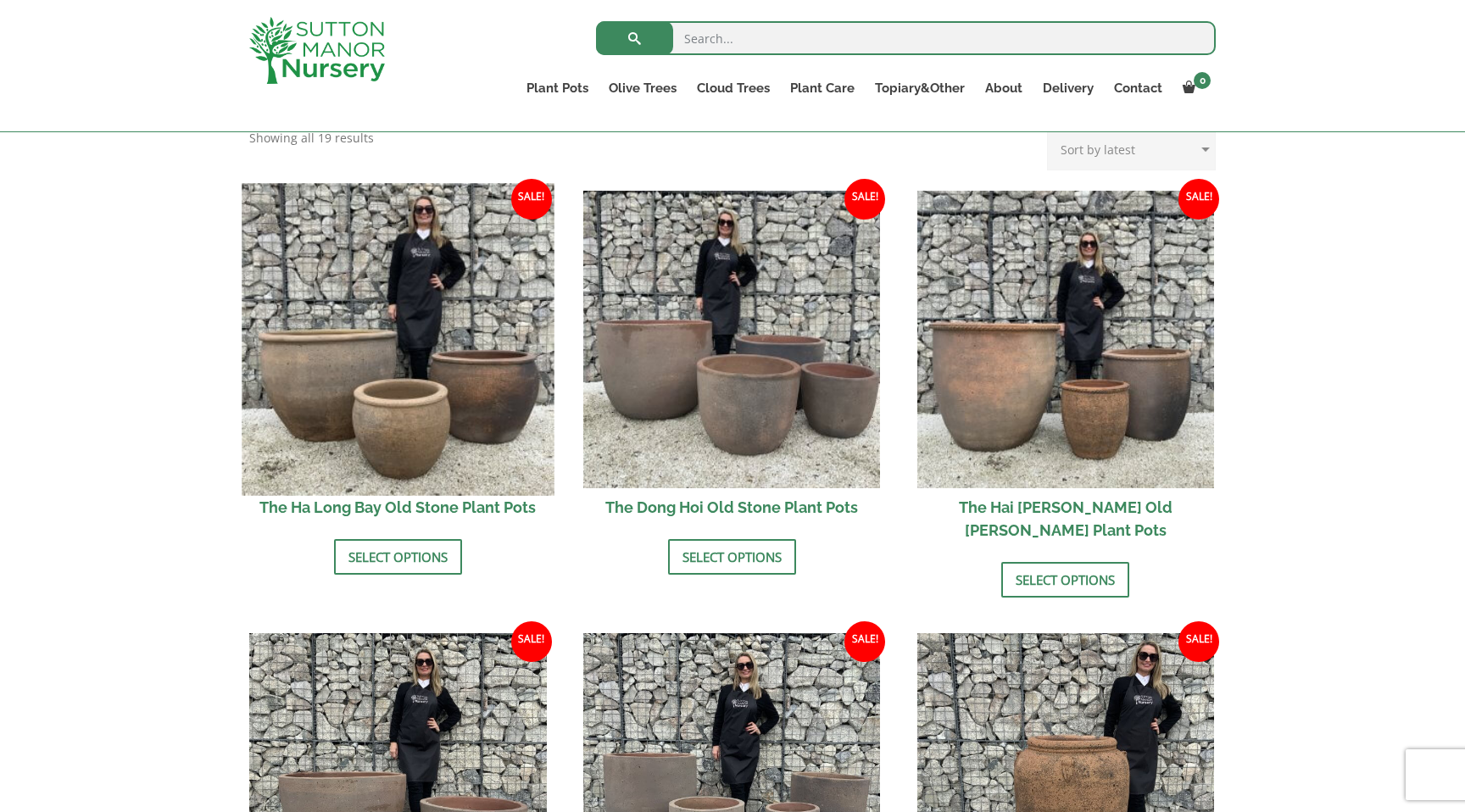
click at [471, 360] on img at bounding box center [398, 339] width 312 height 312
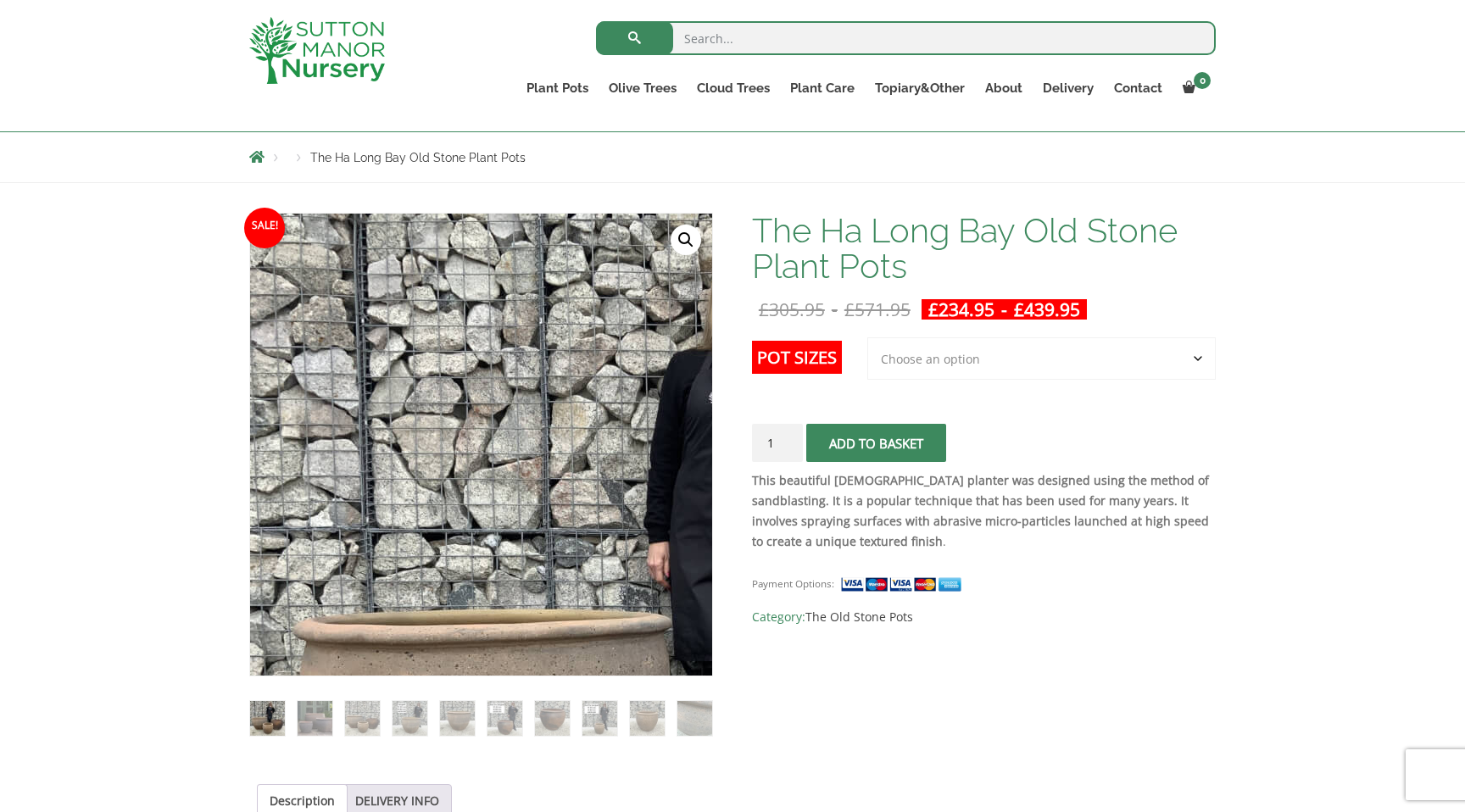
scroll to position [180, 0]
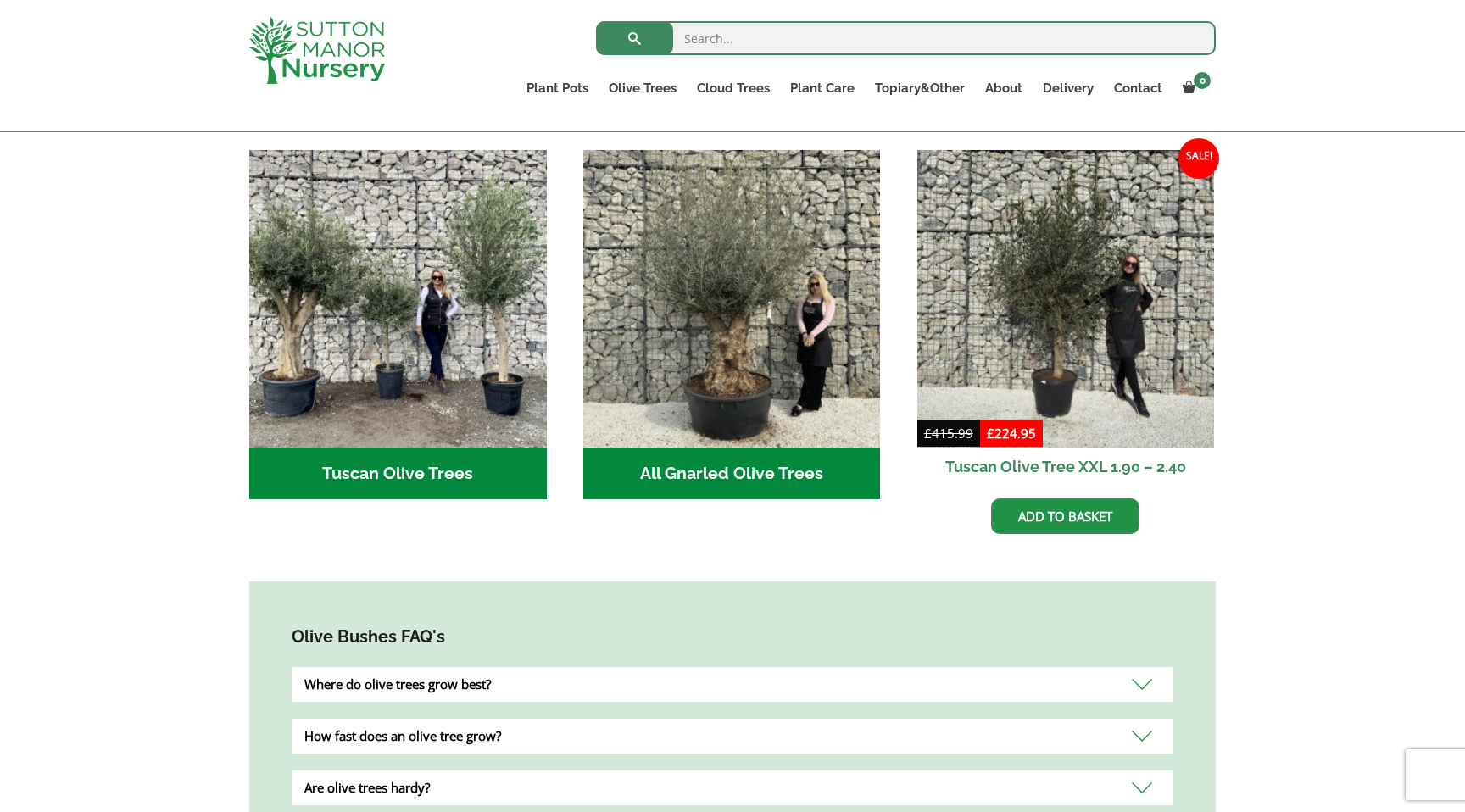
scroll to position [612, 0]
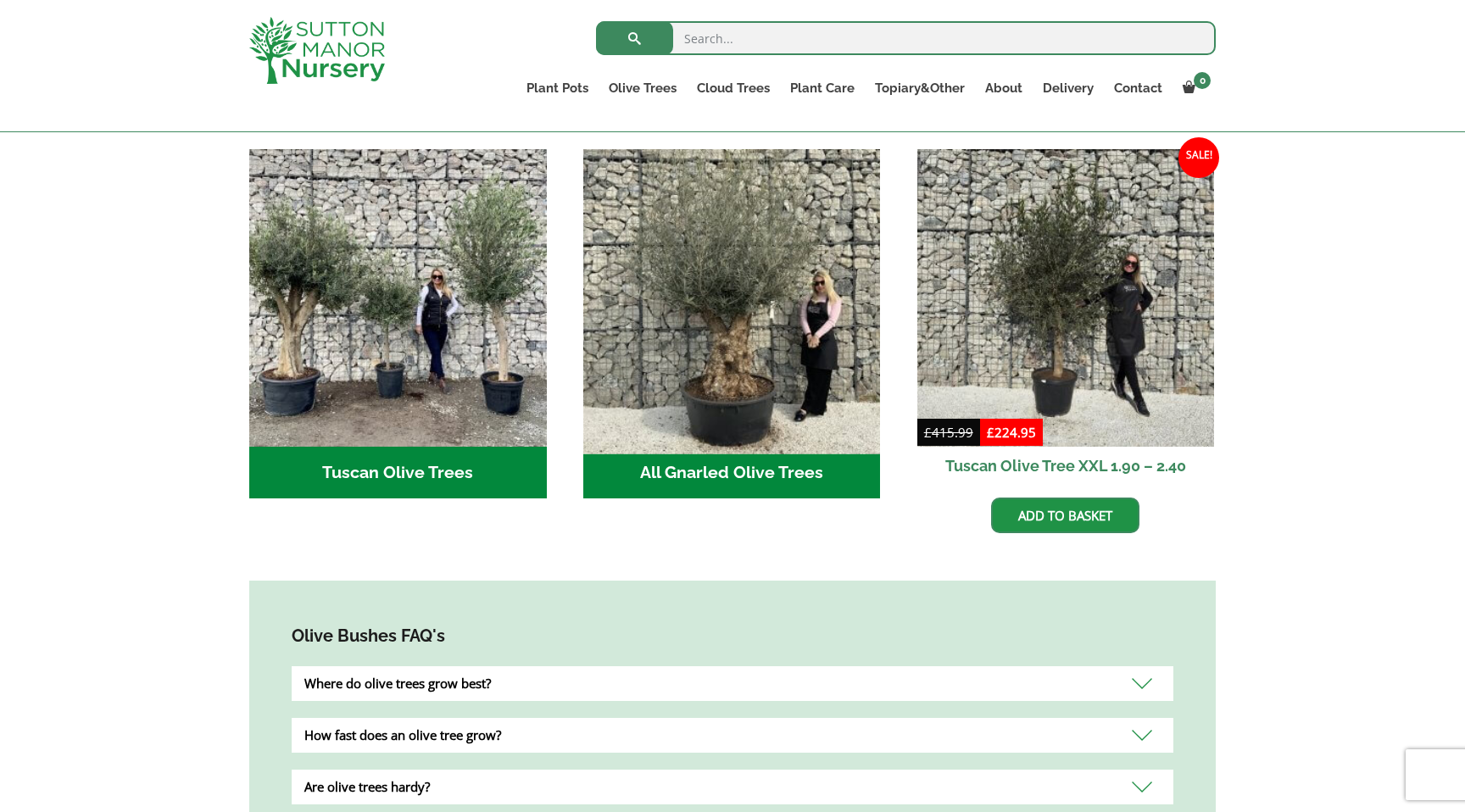
click at [762, 359] on img "Visit product category All Gnarled Olive Trees" at bounding box center [732, 298] width 312 height 312
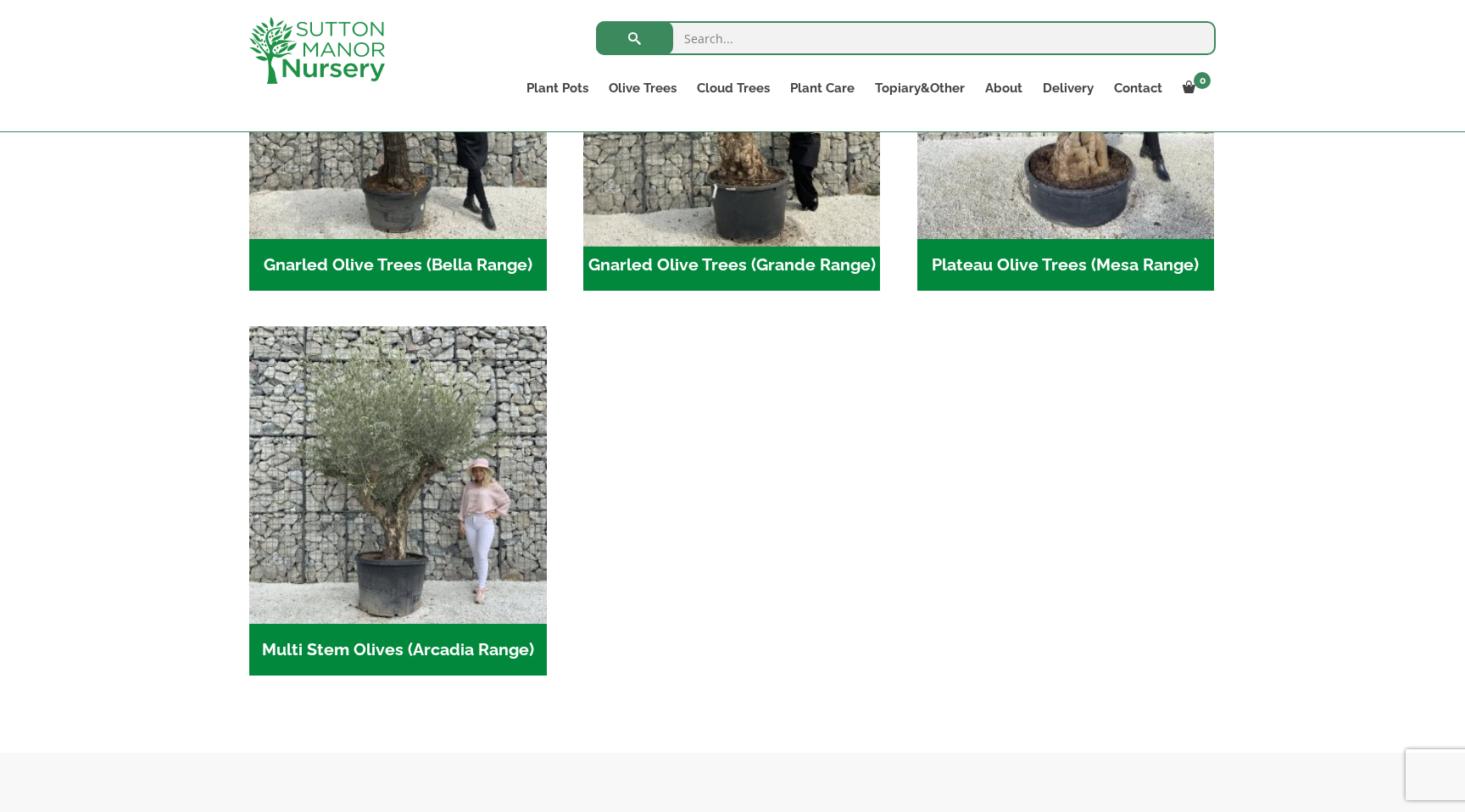
scroll to position [560, 0]
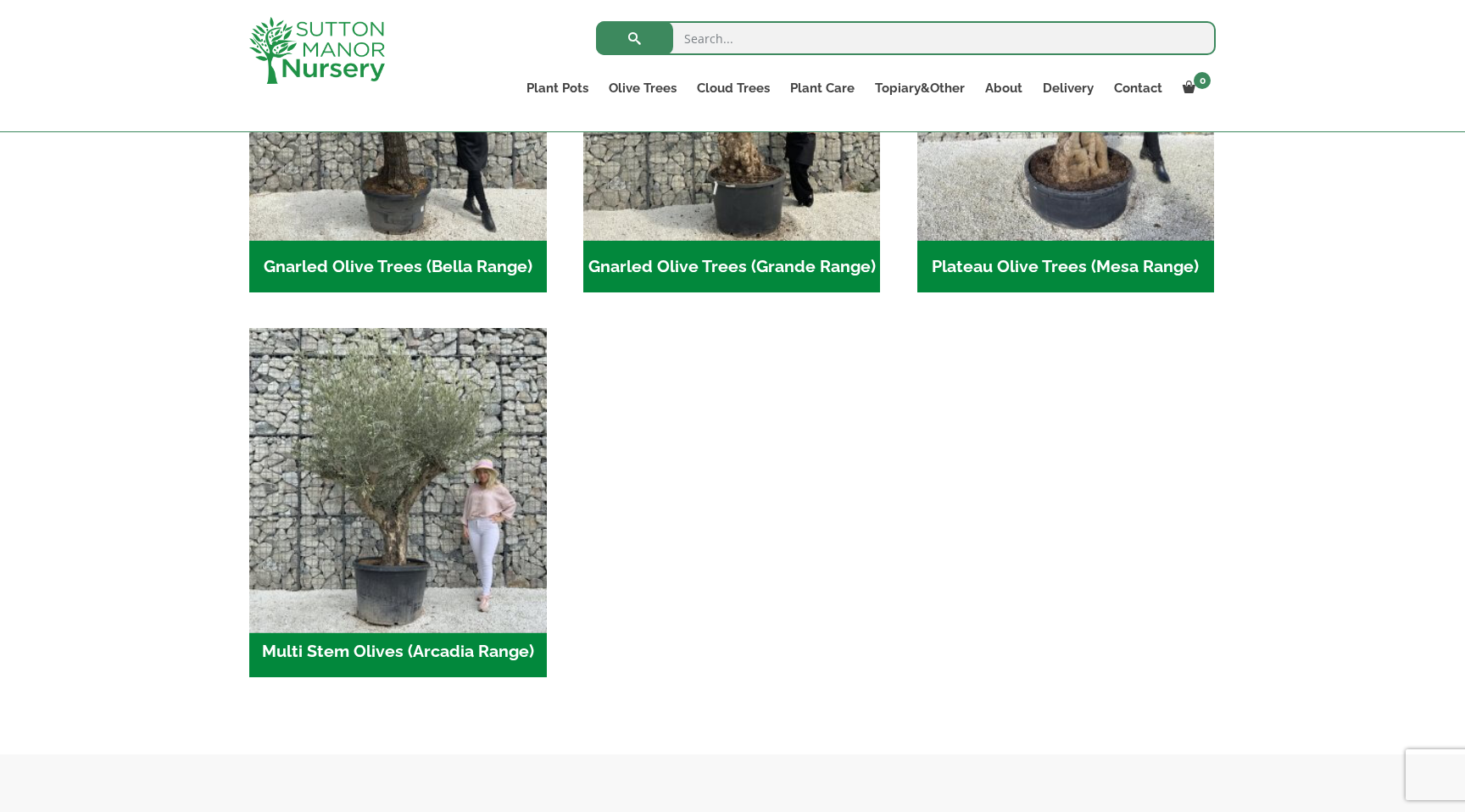
click at [449, 531] on img "Visit product category Multi Stem Olives (Arcadia Range)" at bounding box center [398, 477] width 312 height 312
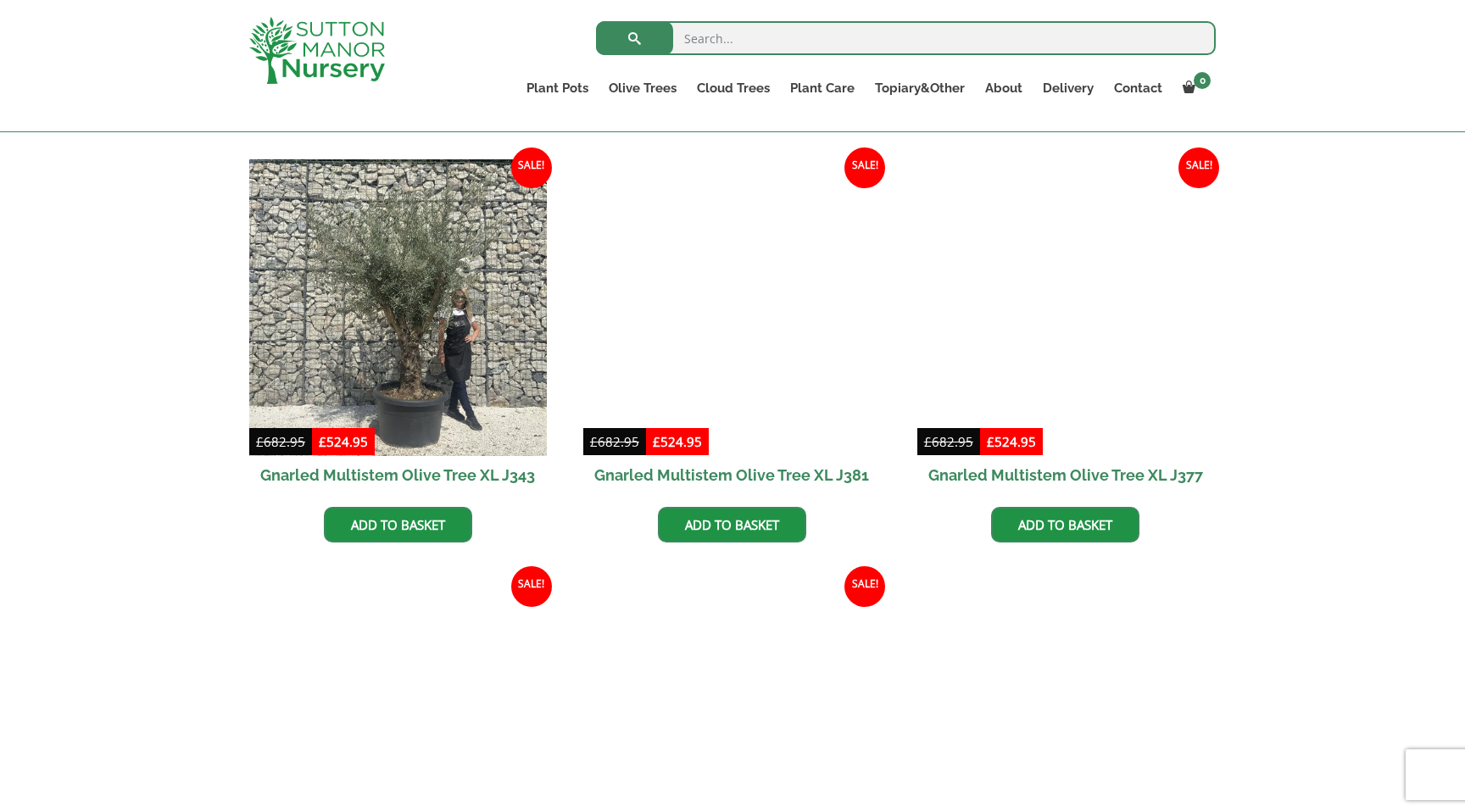
scroll to position [1967, 0]
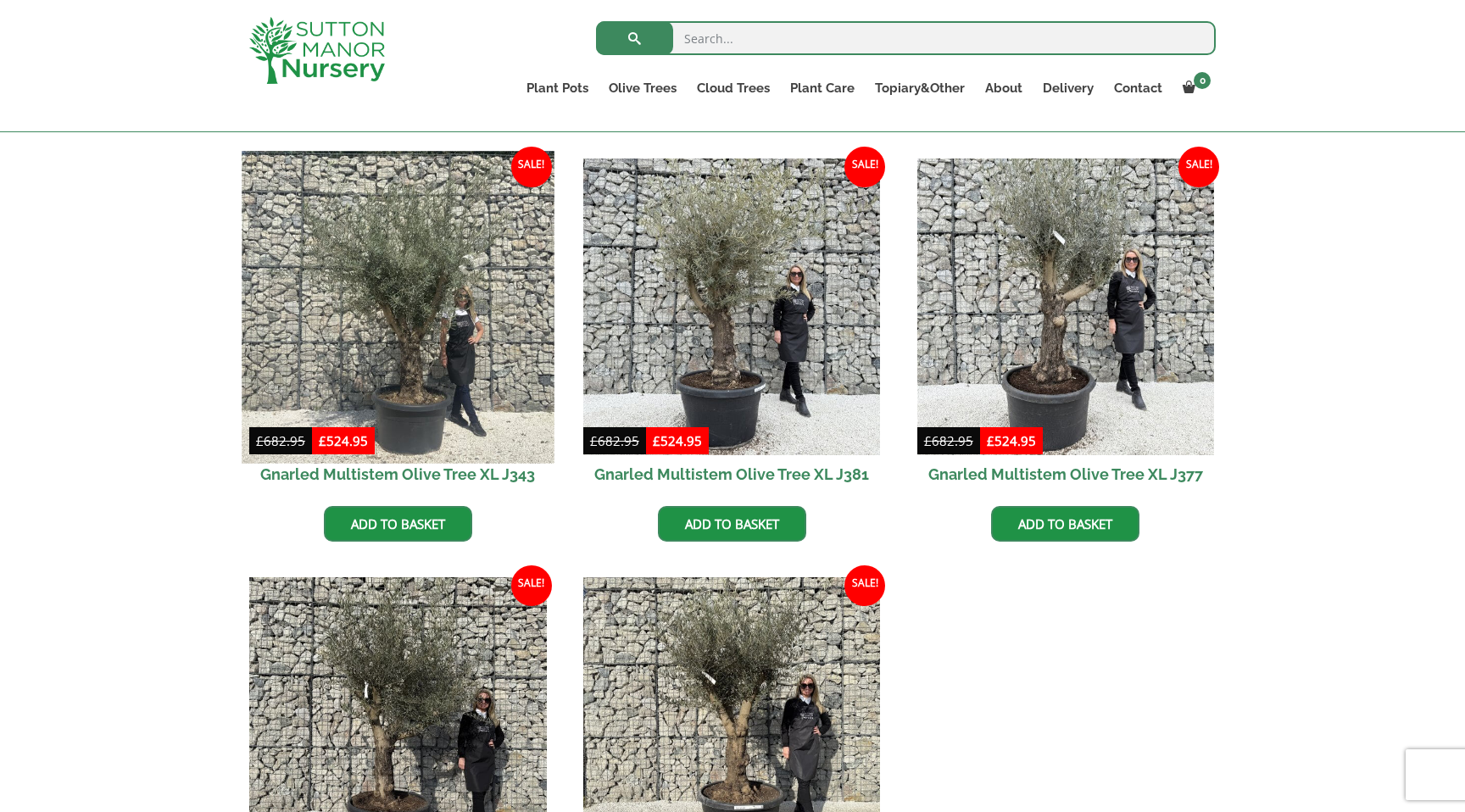
click at [460, 364] on img at bounding box center [398, 307] width 312 height 312
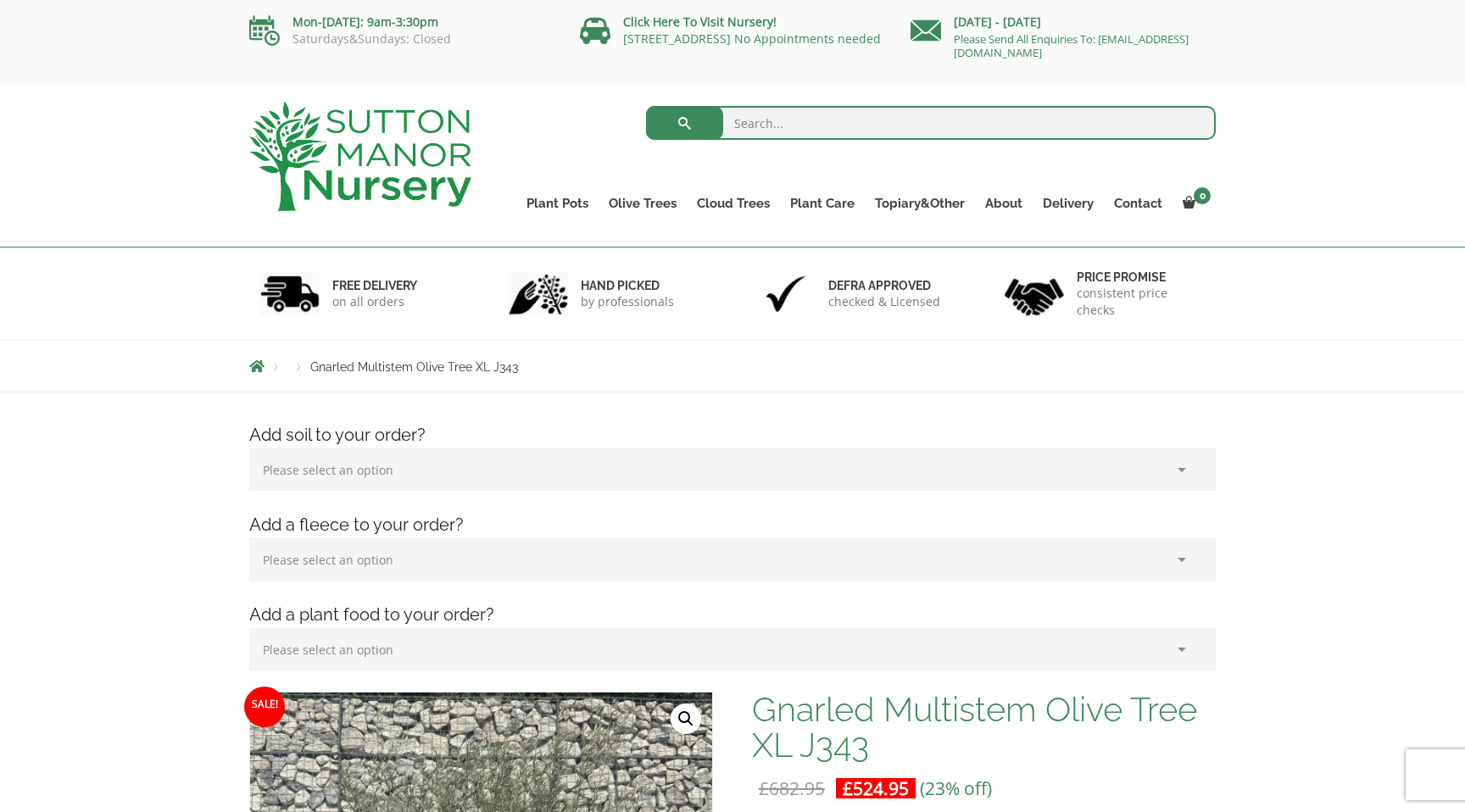
click at [578, 469] on select "Please select an option (x1) 75L Bag (£34.99) (x2) 75L Bag (£69.98) (x3) 75L Ba…" at bounding box center [732, 470] width 966 height 42
select select "(x5) 75L Bag_4"
click at [250, 448] on select "Please select an option (x1) 75L Bag (£34.99) (x2) 75L Bag (£69.98) (x3) 75L Ba…" at bounding box center [732, 470] width 966 height 42
click at [541, 548] on select "Please select an option (x1) Horticultural Fleece (£24.95)" at bounding box center [732, 560] width 966 height 42
select select "(x1) Horticultural Fleece_0"
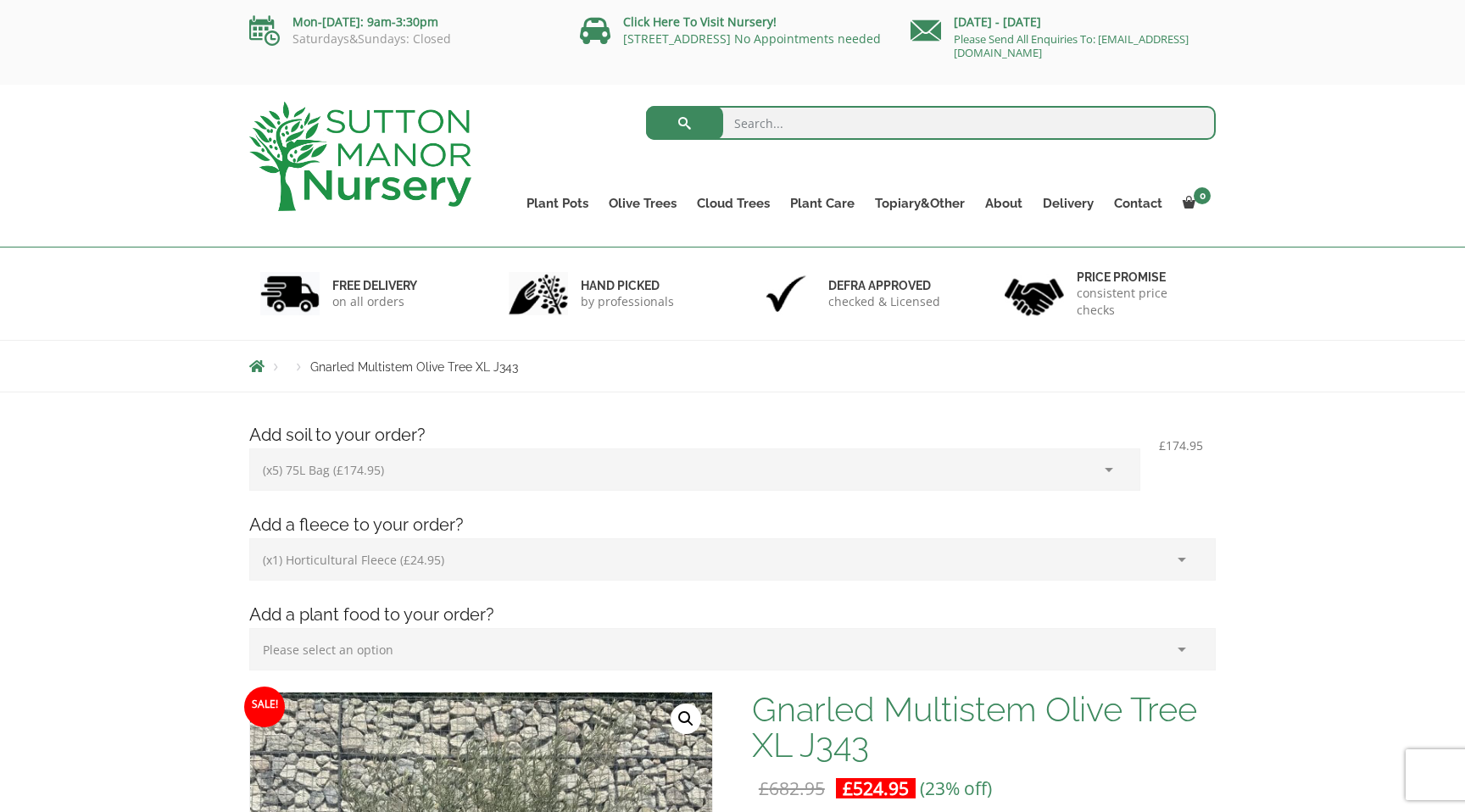
click at [250, 539] on select "Please select an option (x1) Horticultural Fleece (£24.95)" at bounding box center [732, 560] width 966 height 42
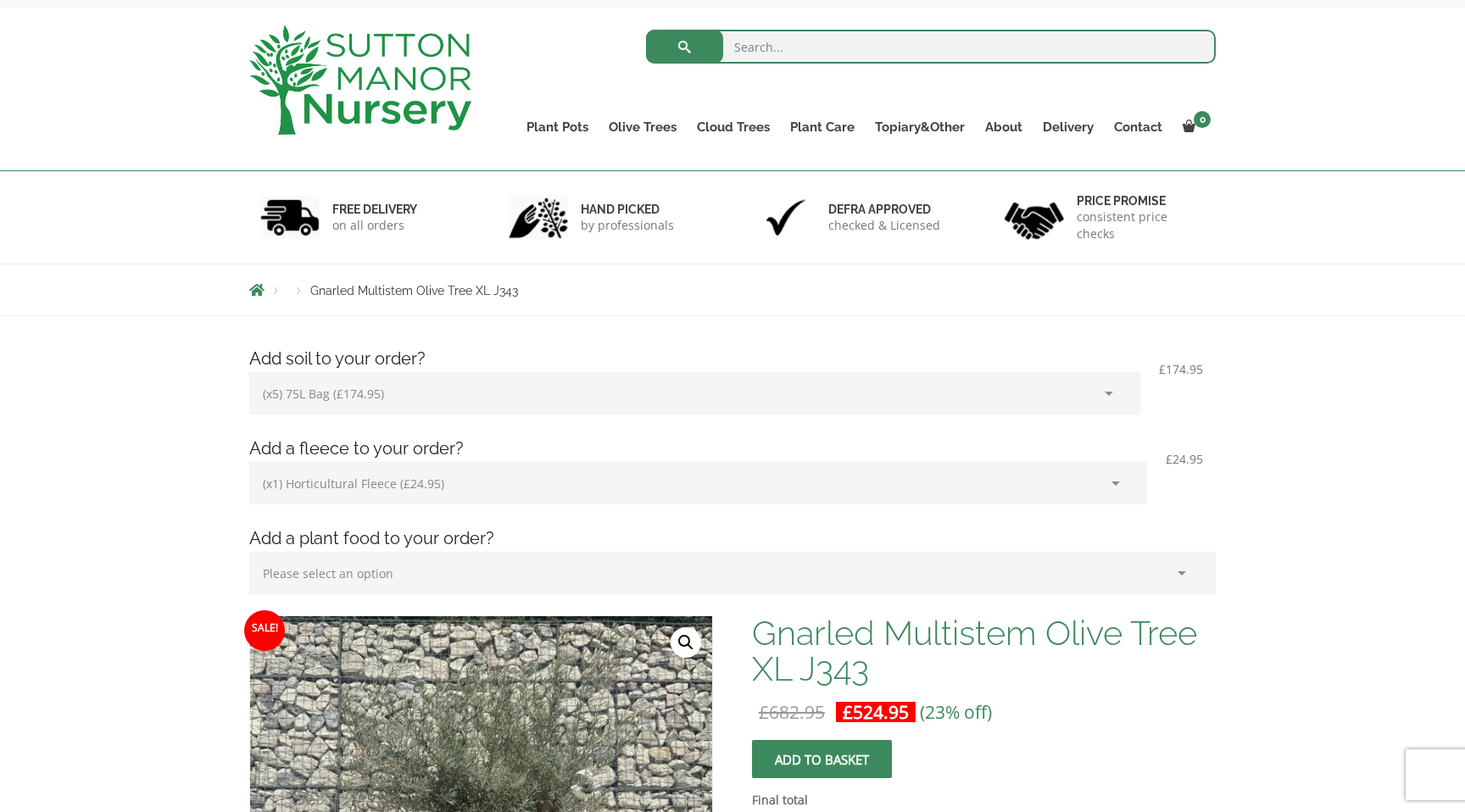
scroll to position [79, 0]
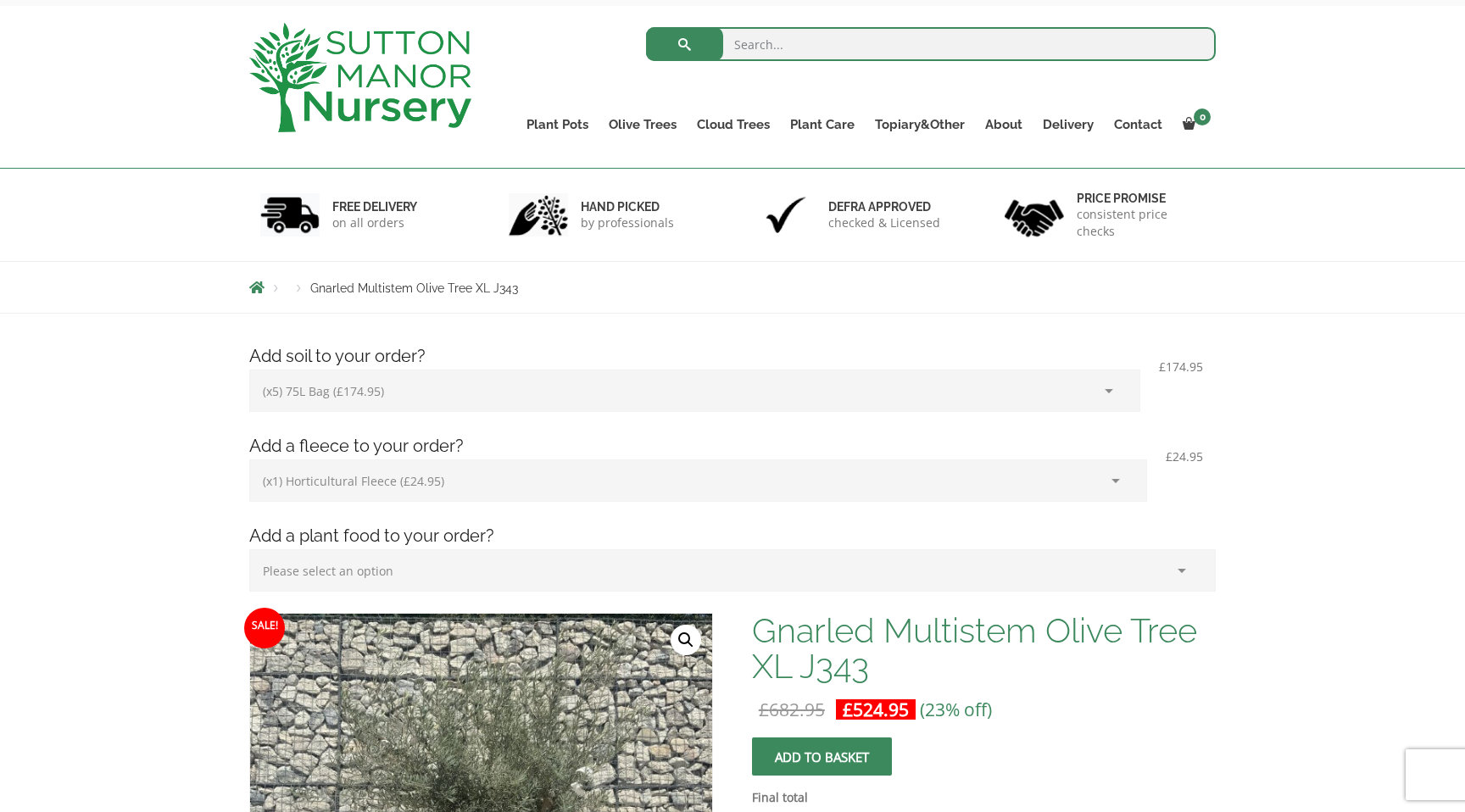
click at [517, 562] on select "Please select an option (x1) Plant Food (£19.99) (x2) Plant Food (£39.98)" at bounding box center [732, 570] width 966 height 42
select select "(x2) Plant Food_1"
click at [250, 549] on select "Please select an option (x1) Plant Food (£19.99) (x2) Plant Food (£39.98)" at bounding box center [732, 570] width 966 height 42
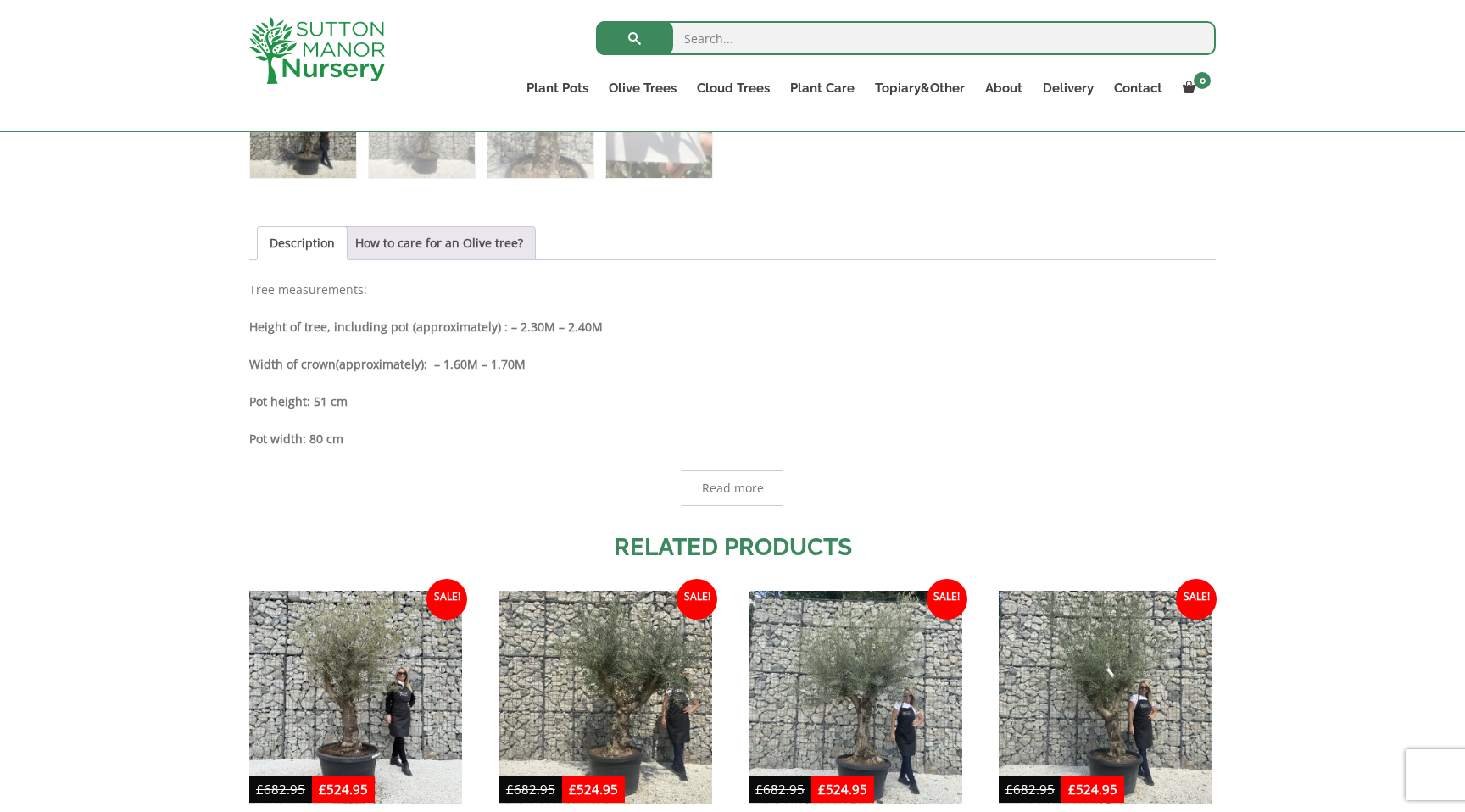
scroll to position [1077, 0]
